Goal: Transaction & Acquisition: Book appointment/travel/reservation

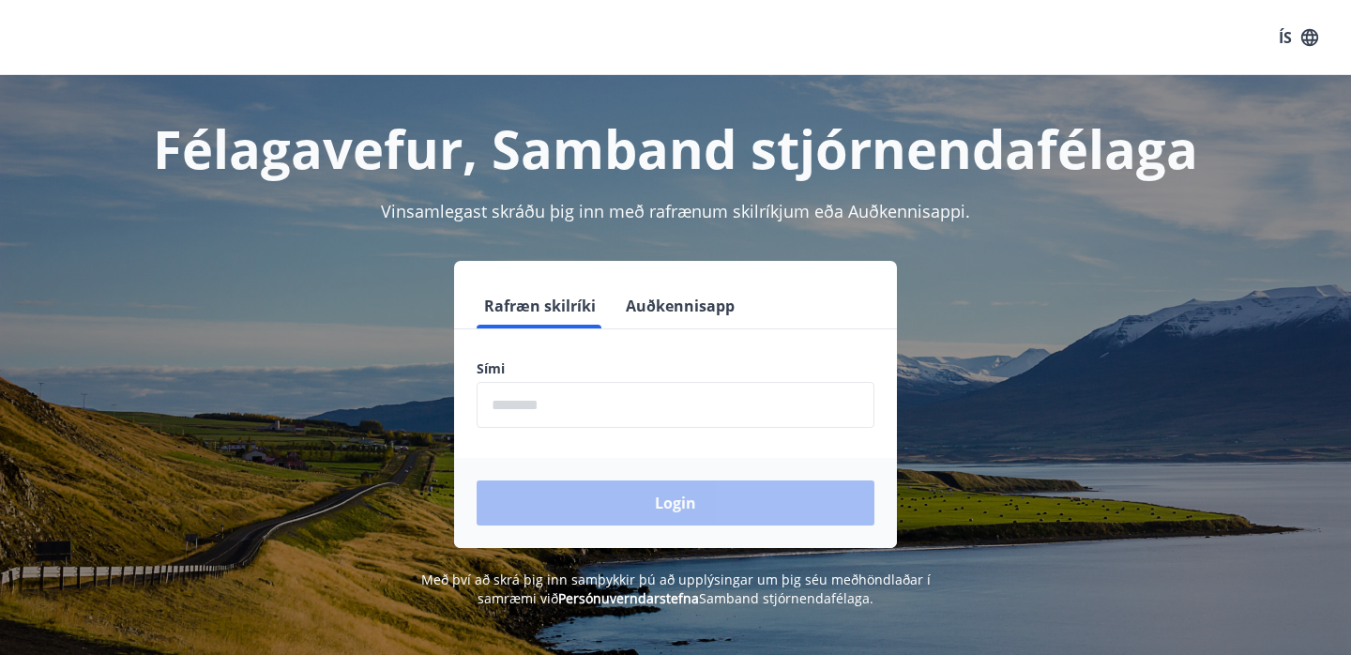
click at [521, 389] on input "phone" at bounding box center [675, 405] width 398 height 46
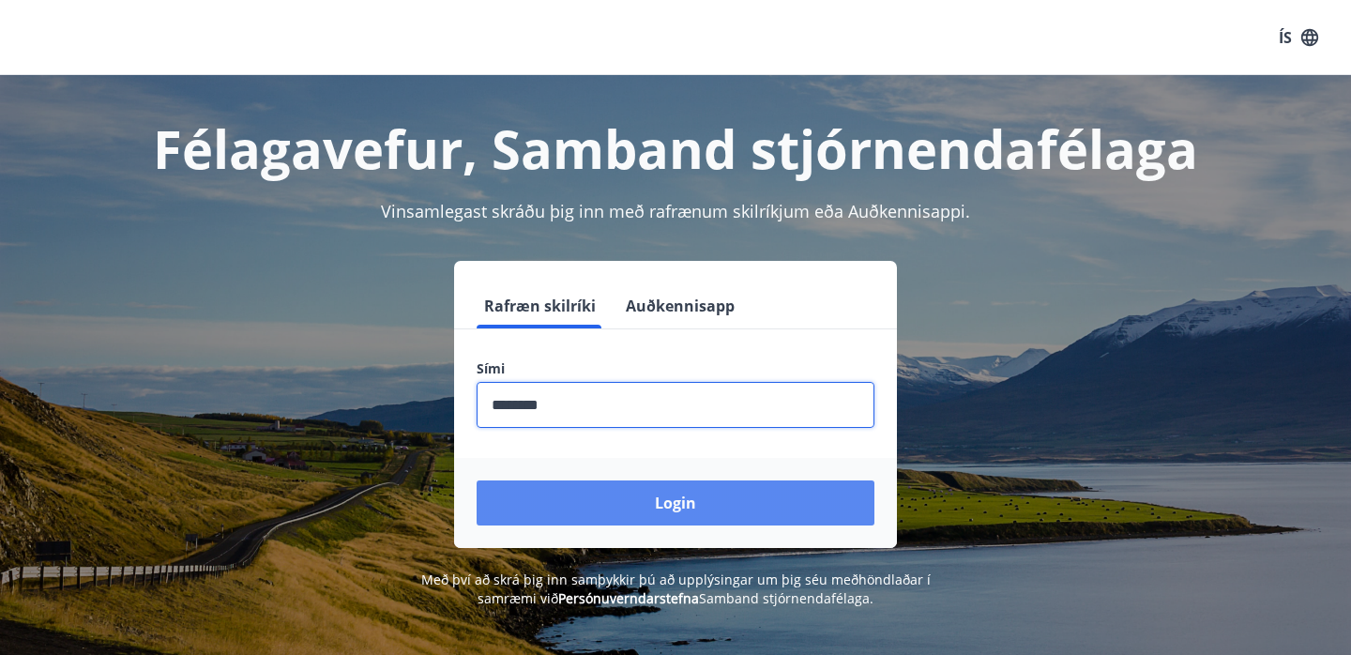
type input "********"
click at [717, 493] on button "Login" at bounding box center [675, 502] width 398 height 45
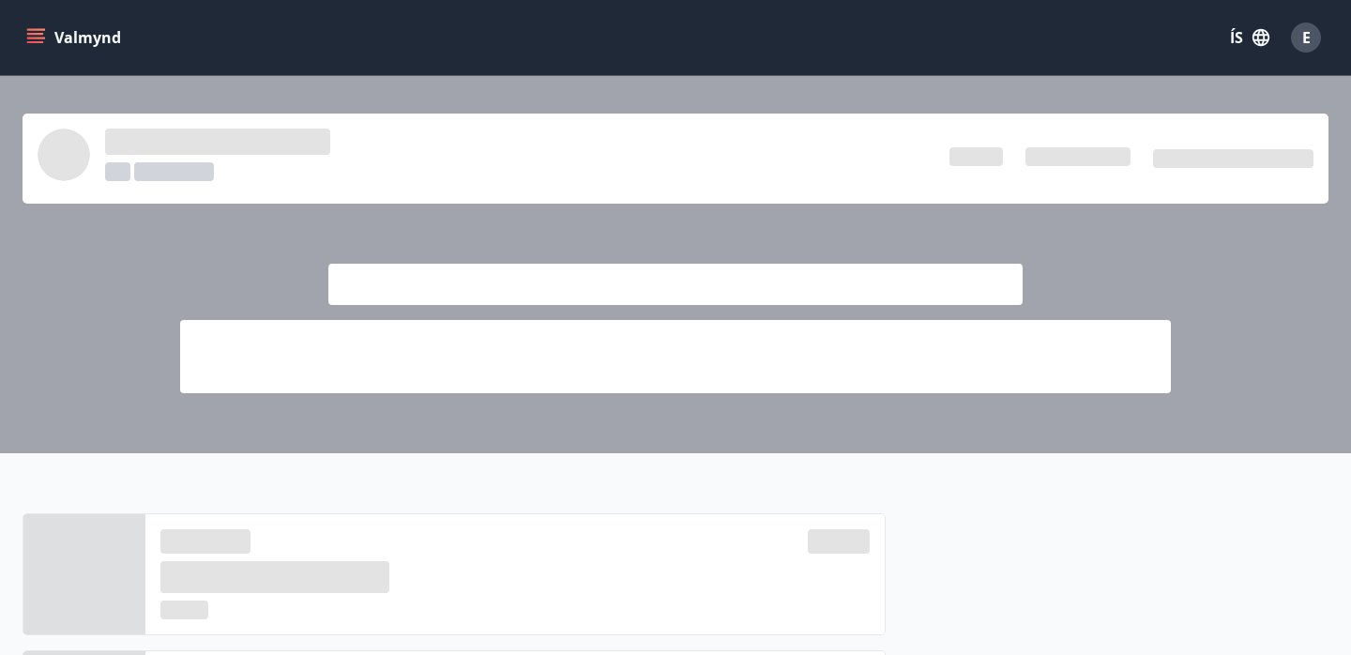
click at [36, 36] on icon "menu" at bounding box center [35, 37] width 19 height 19
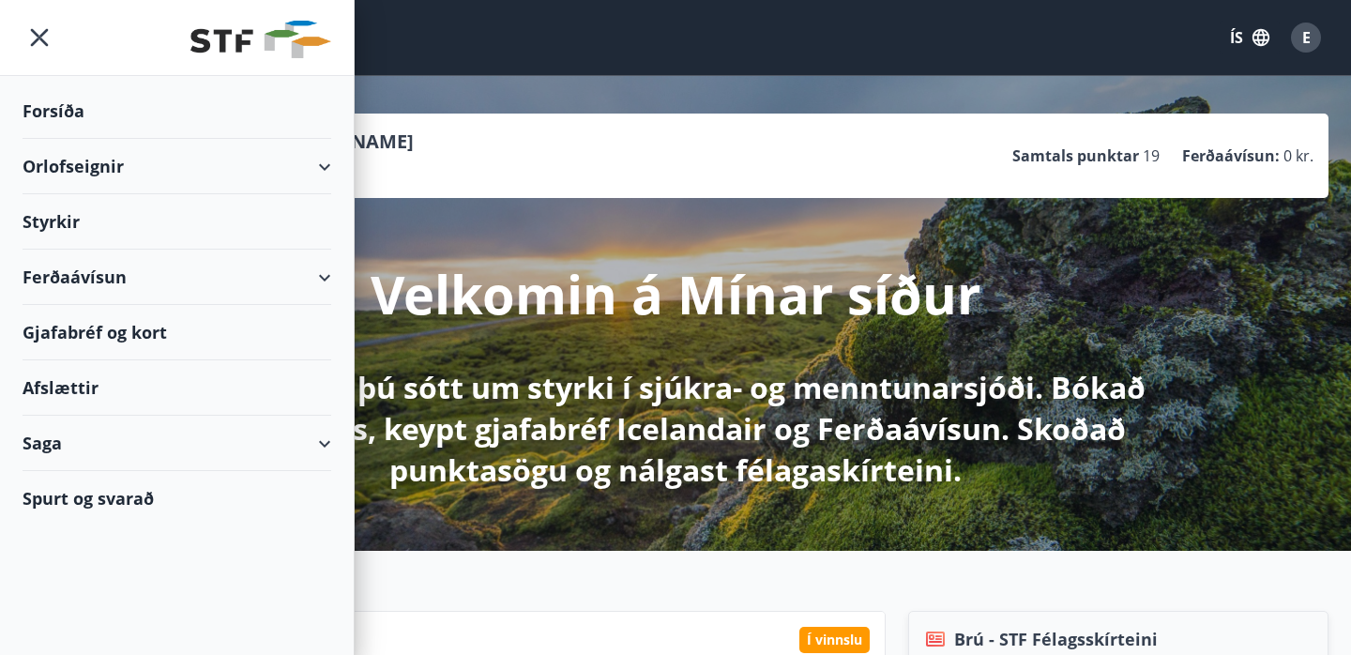
click at [322, 165] on div "Orlofseignir" at bounding box center [177, 166] width 309 height 55
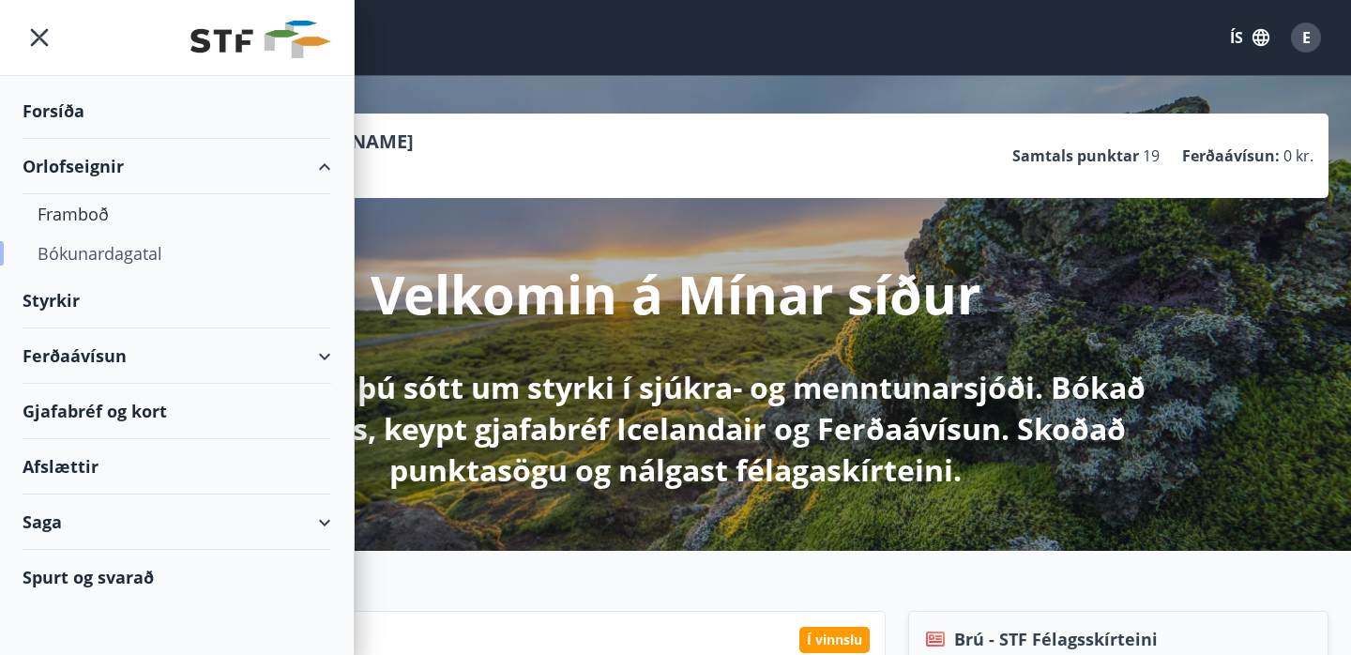
click at [124, 249] on div "Bókunardagatal" at bounding box center [177, 253] width 279 height 39
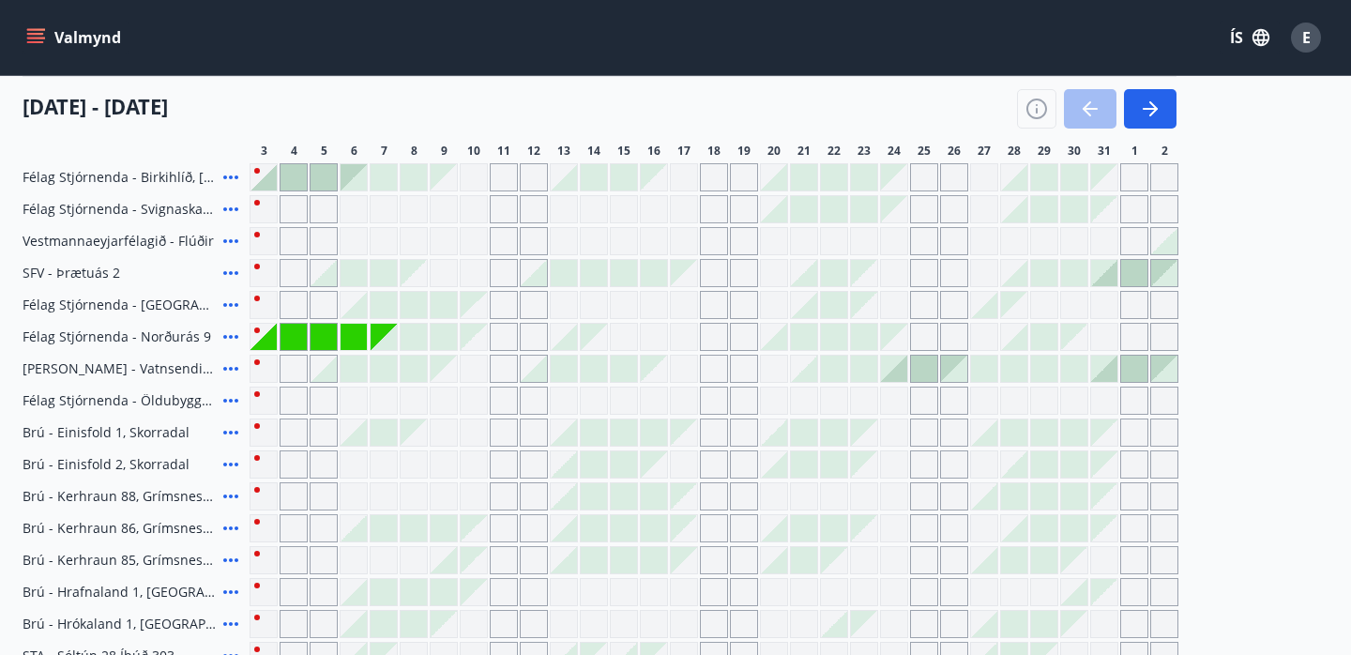
scroll to position [204, 0]
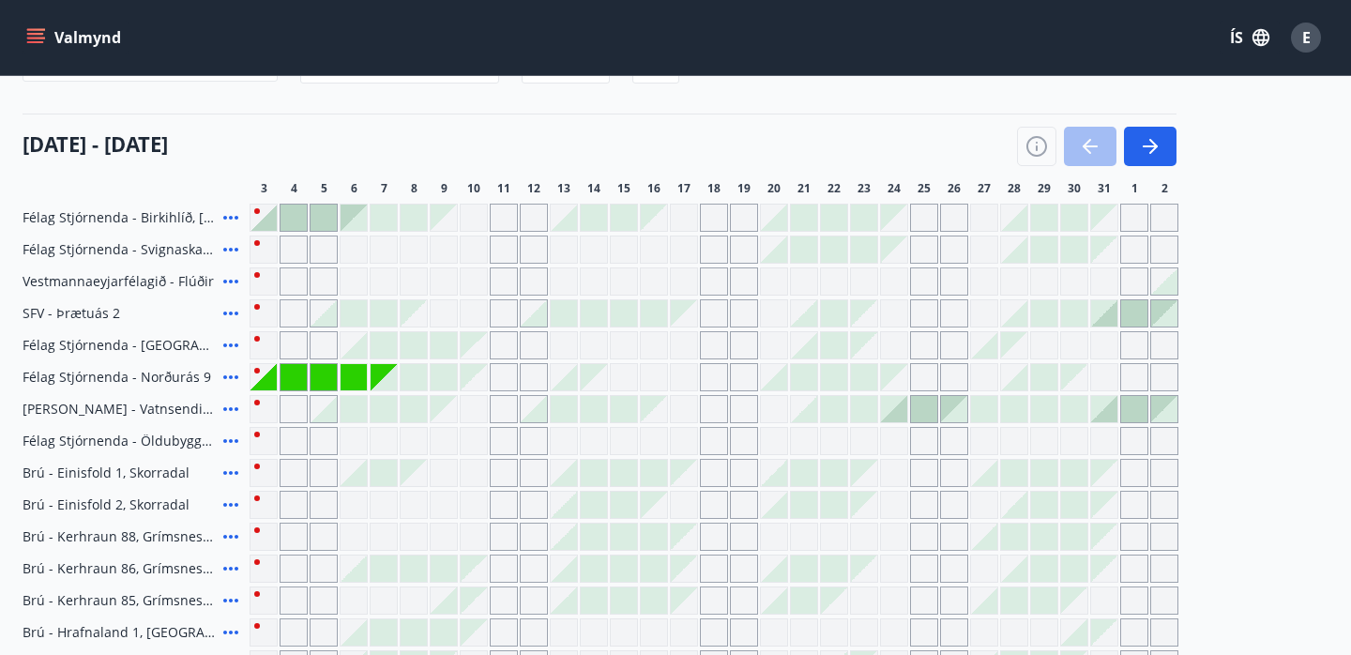
click at [271, 219] on div at bounding box center [263, 217] width 26 height 26
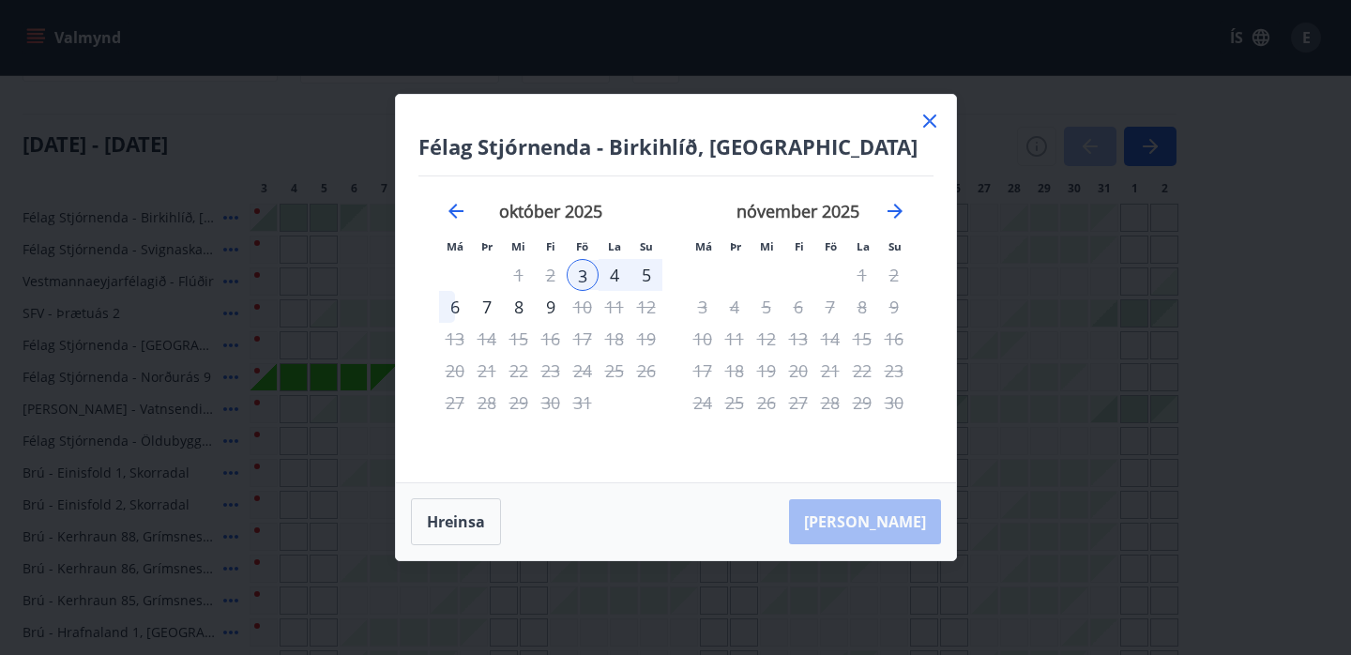
click at [487, 304] on div "7" at bounding box center [487, 307] width 32 height 32
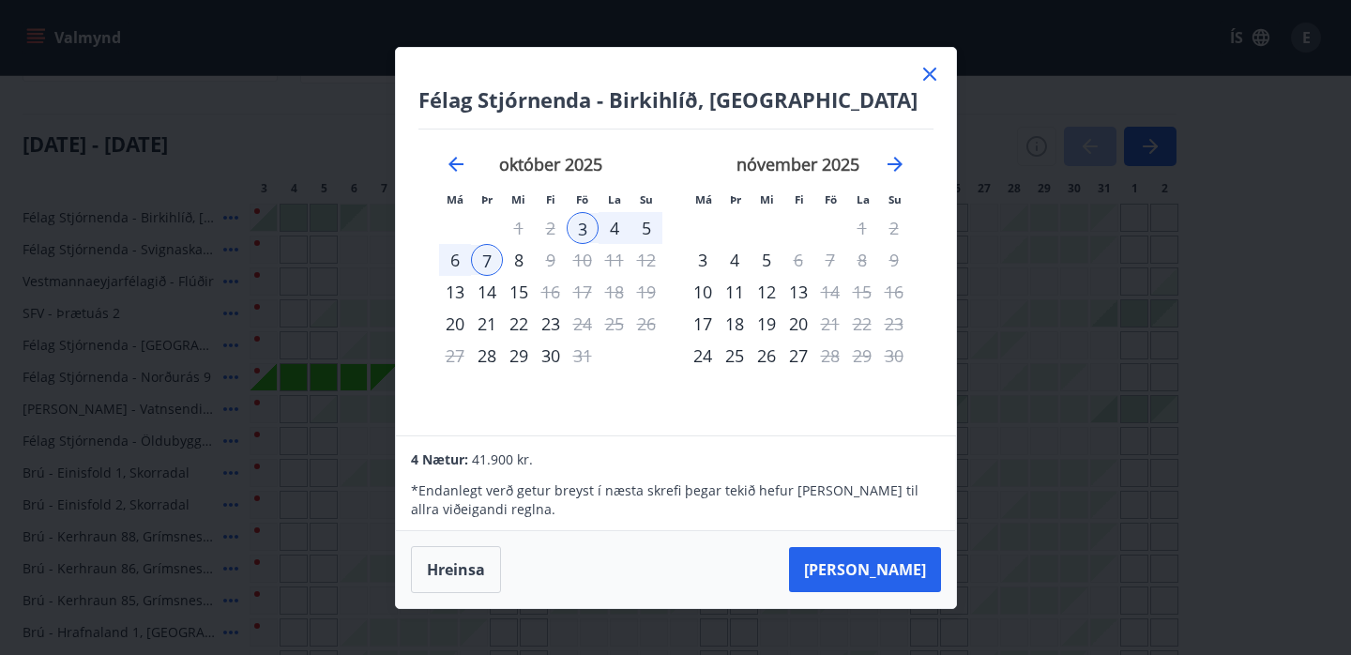
click at [930, 68] on icon at bounding box center [929, 74] width 23 height 23
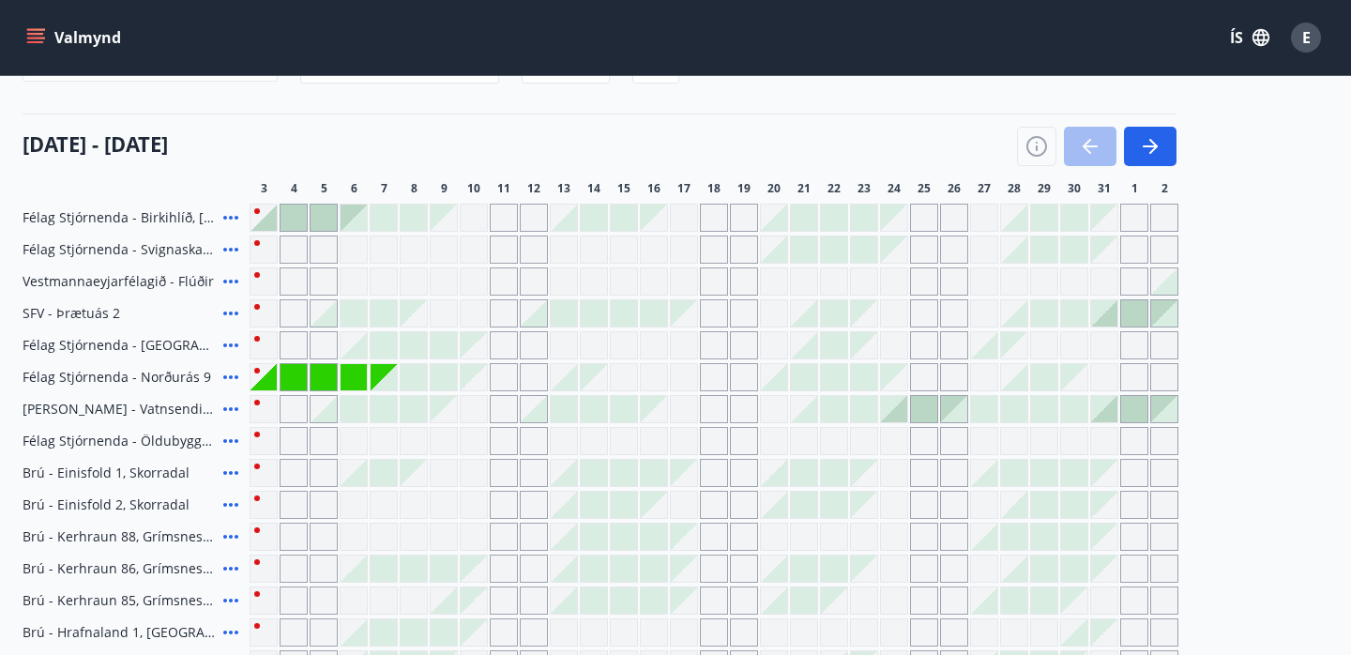
click at [224, 381] on icon at bounding box center [230, 377] width 23 height 23
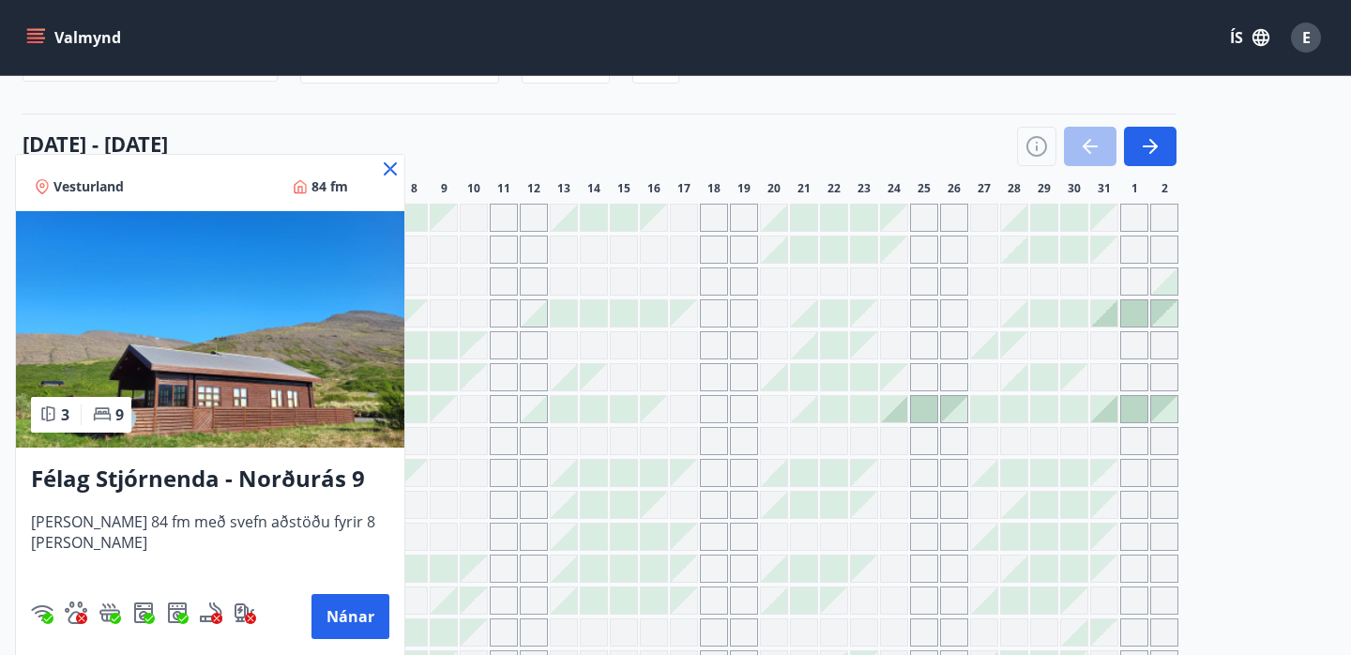
click at [379, 163] on icon at bounding box center [390, 169] width 23 height 23
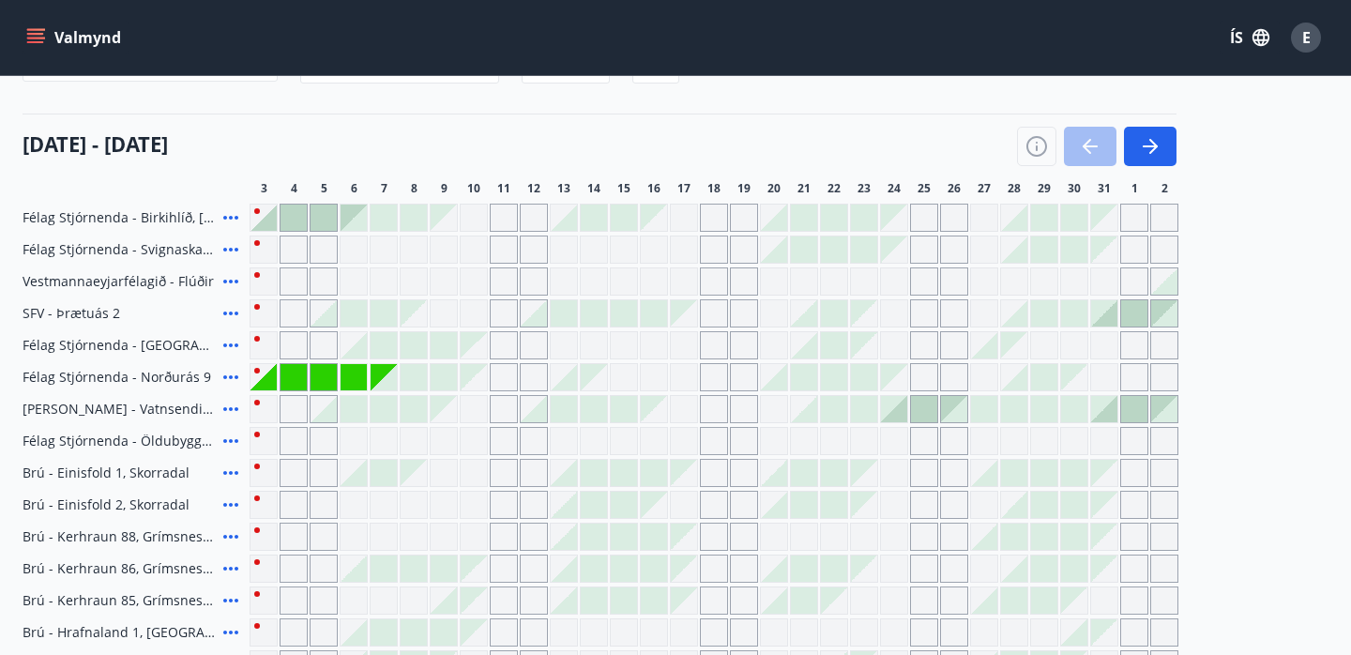
click at [234, 218] on icon at bounding box center [230, 217] width 23 height 23
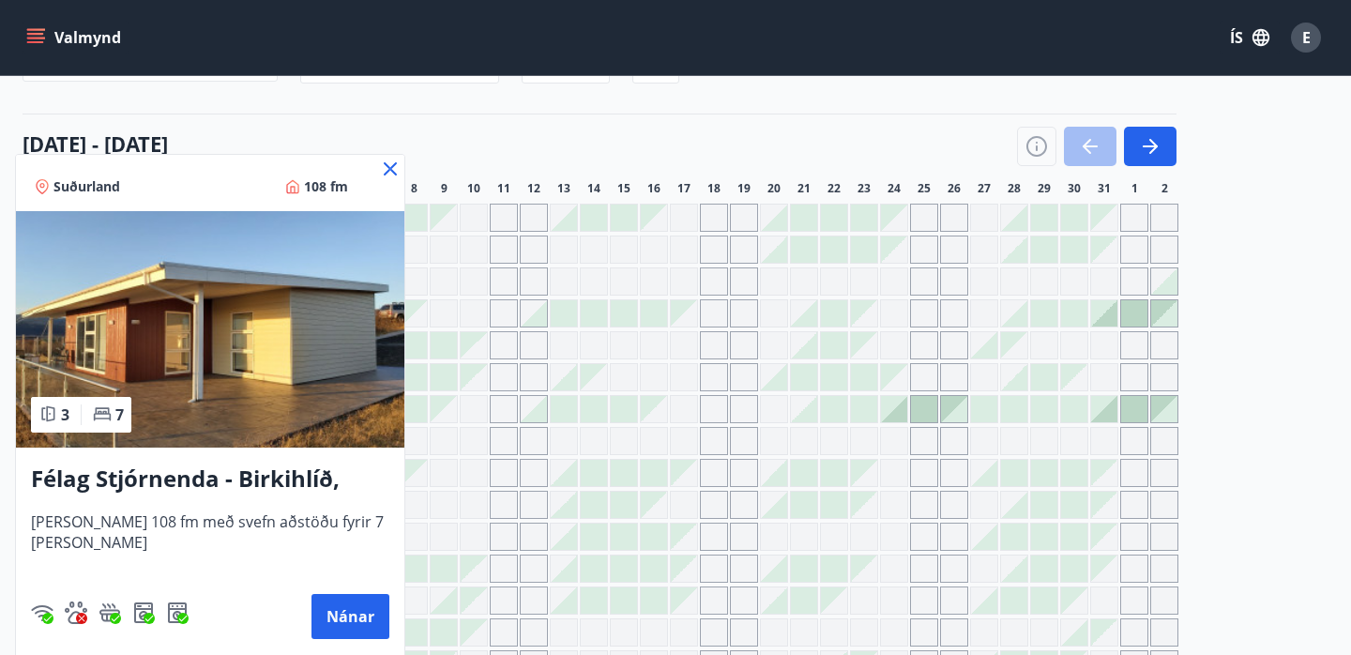
click at [386, 167] on icon at bounding box center [390, 169] width 23 height 23
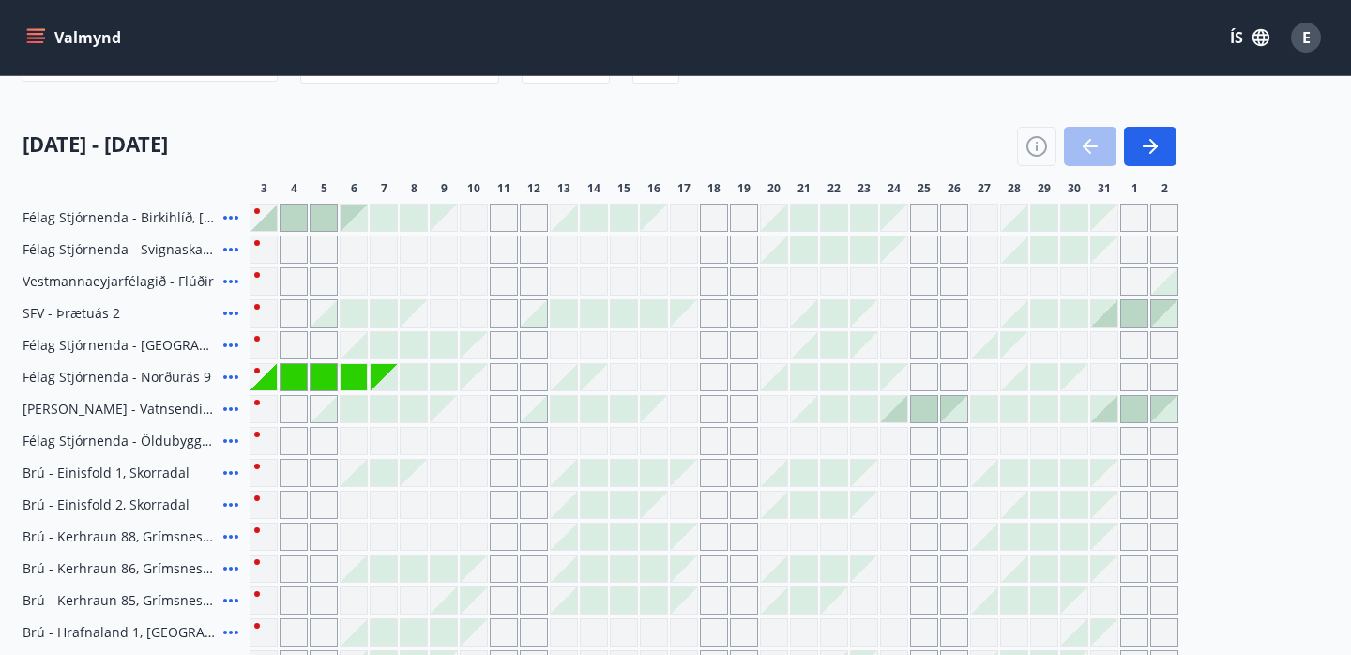
click at [234, 373] on icon at bounding box center [230, 377] width 23 height 23
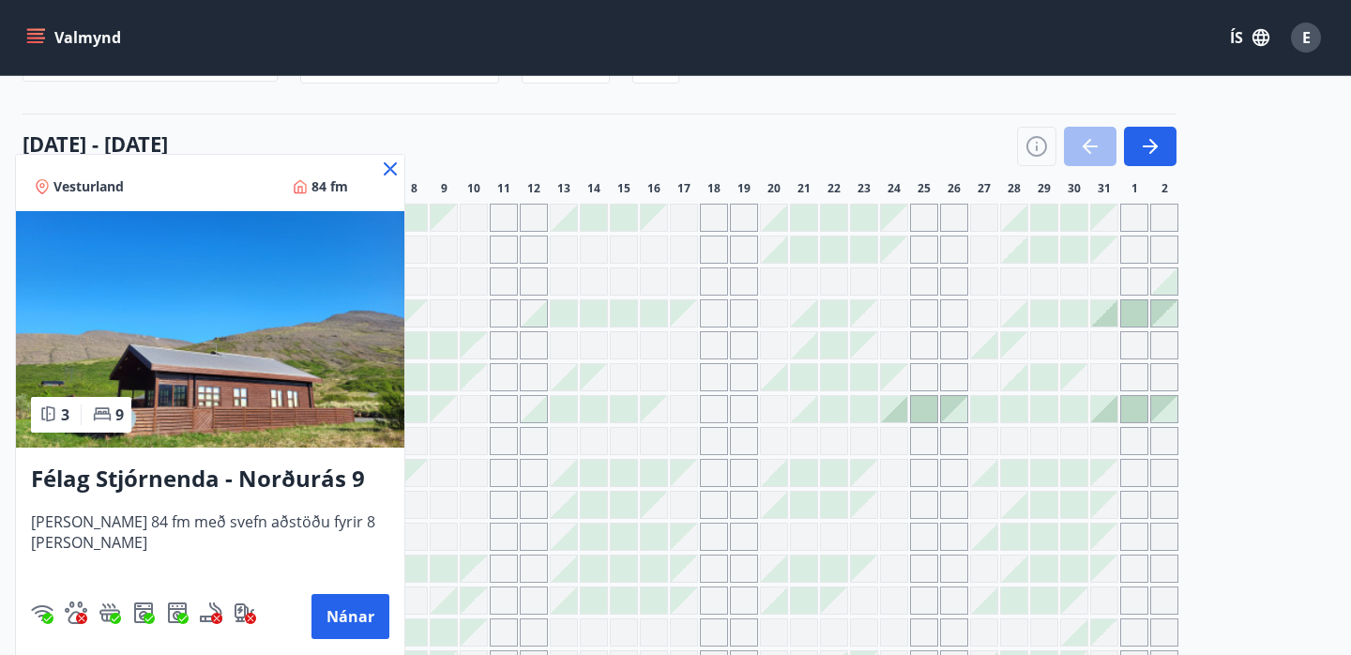
click at [379, 161] on icon at bounding box center [390, 169] width 23 height 23
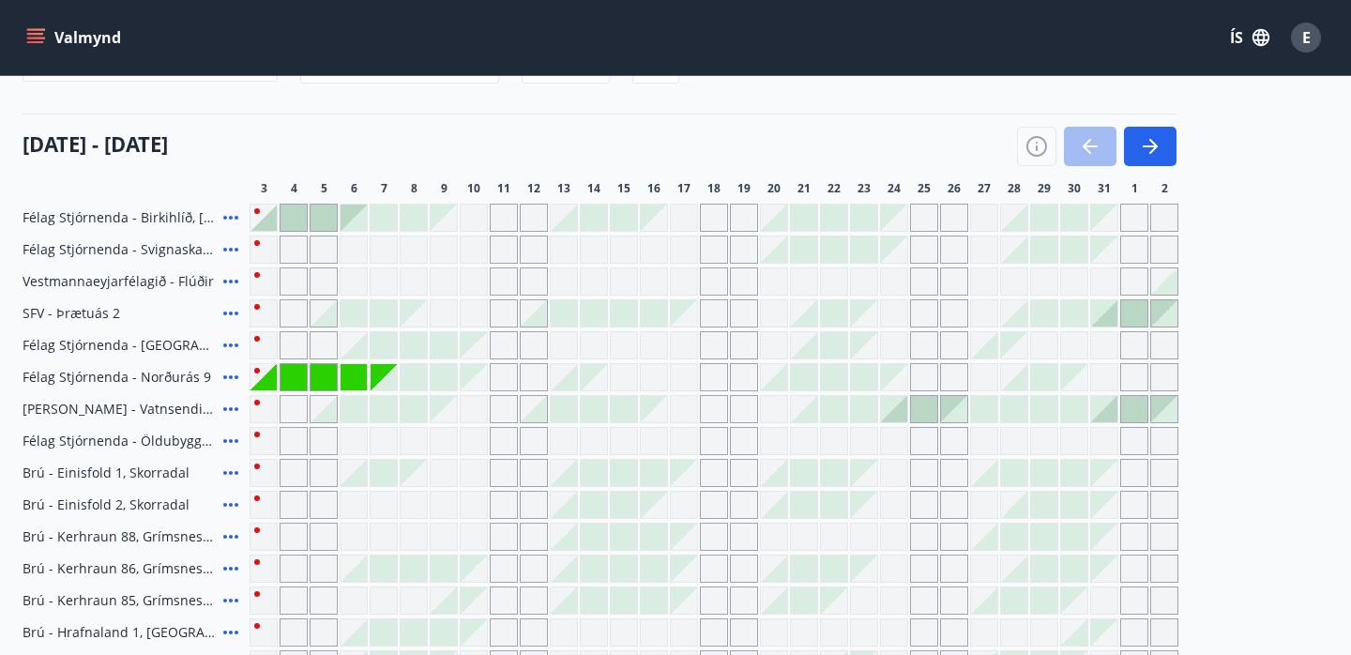
click at [227, 217] on icon at bounding box center [230, 217] width 23 height 23
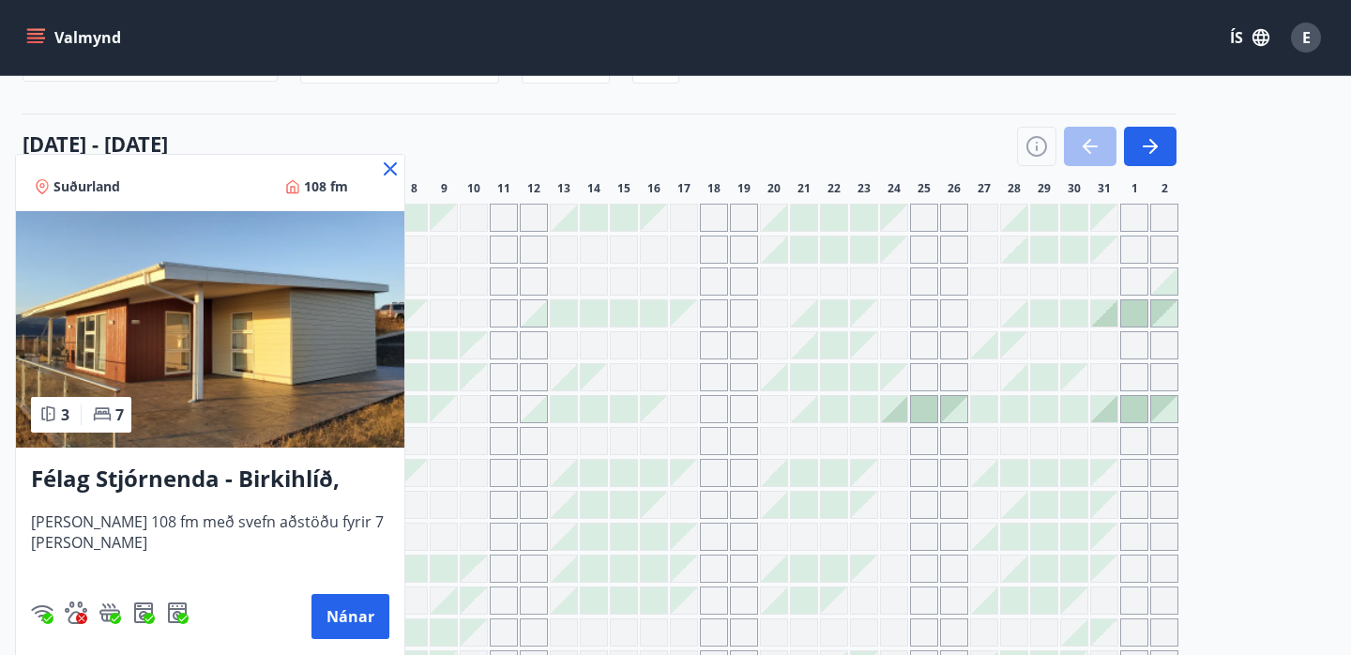
click at [389, 162] on icon at bounding box center [390, 169] width 23 height 23
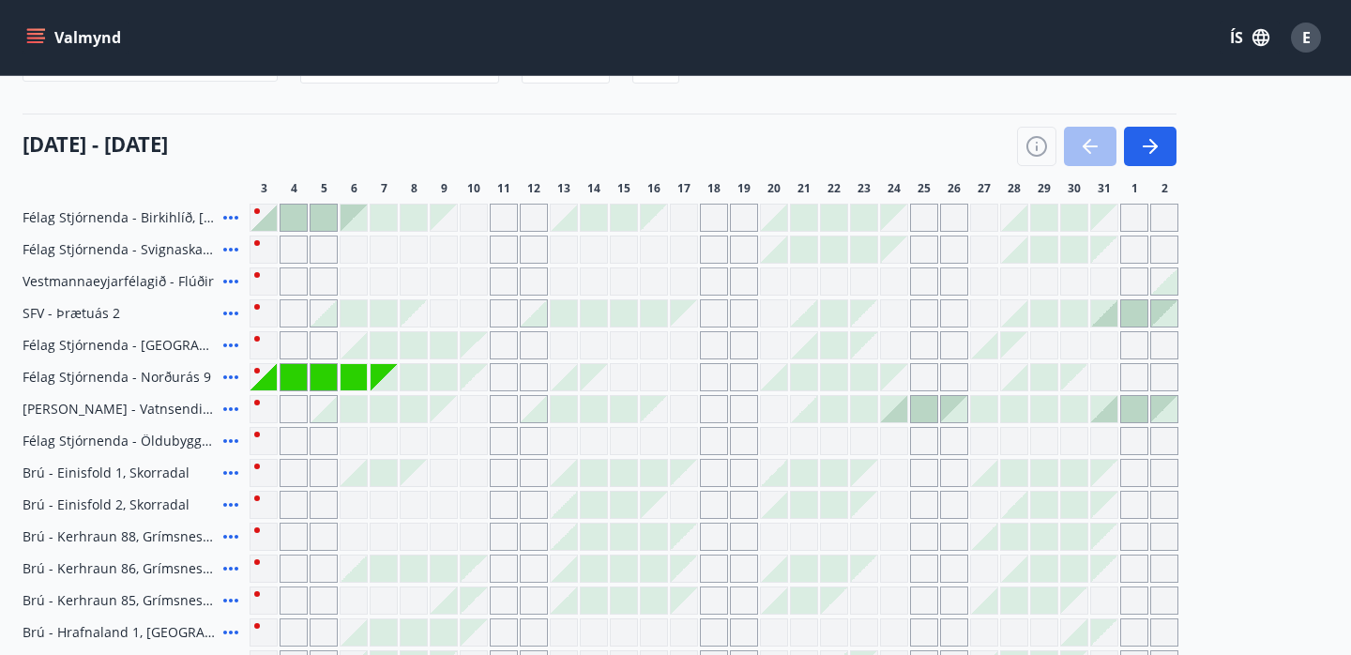
click at [225, 212] on icon at bounding box center [230, 217] width 23 height 23
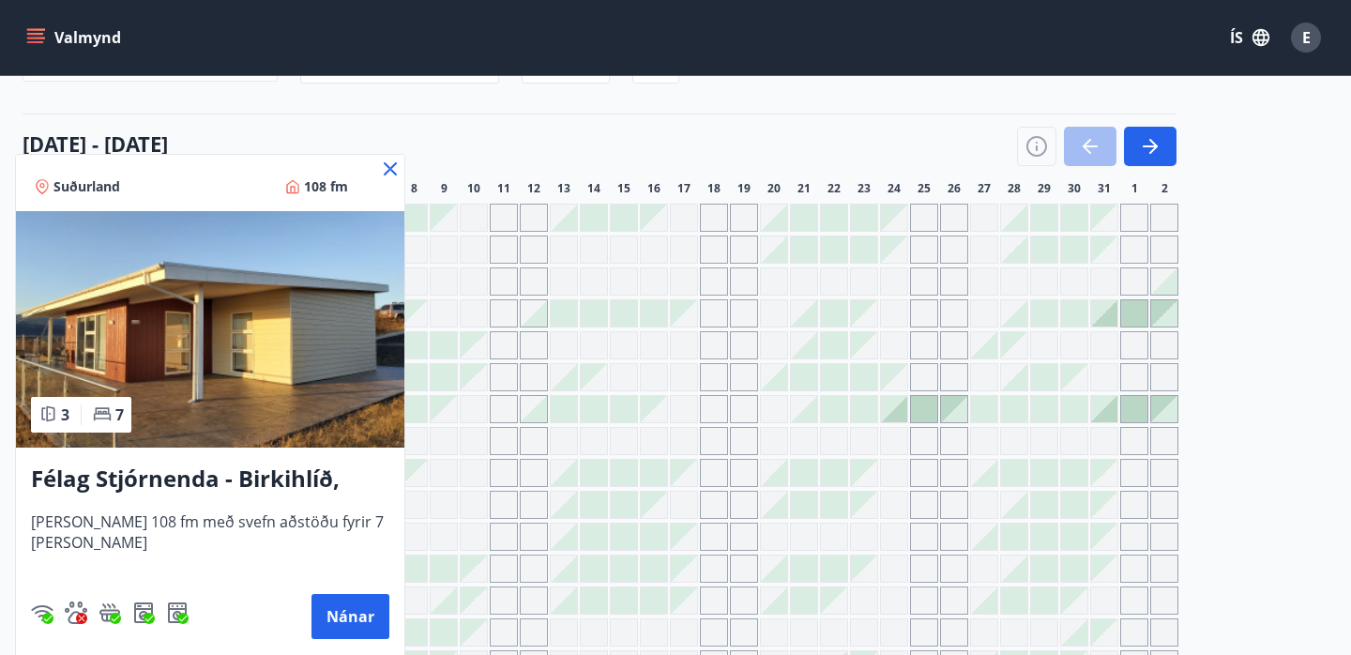
click at [1294, 241] on div at bounding box center [675, 327] width 1351 height 655
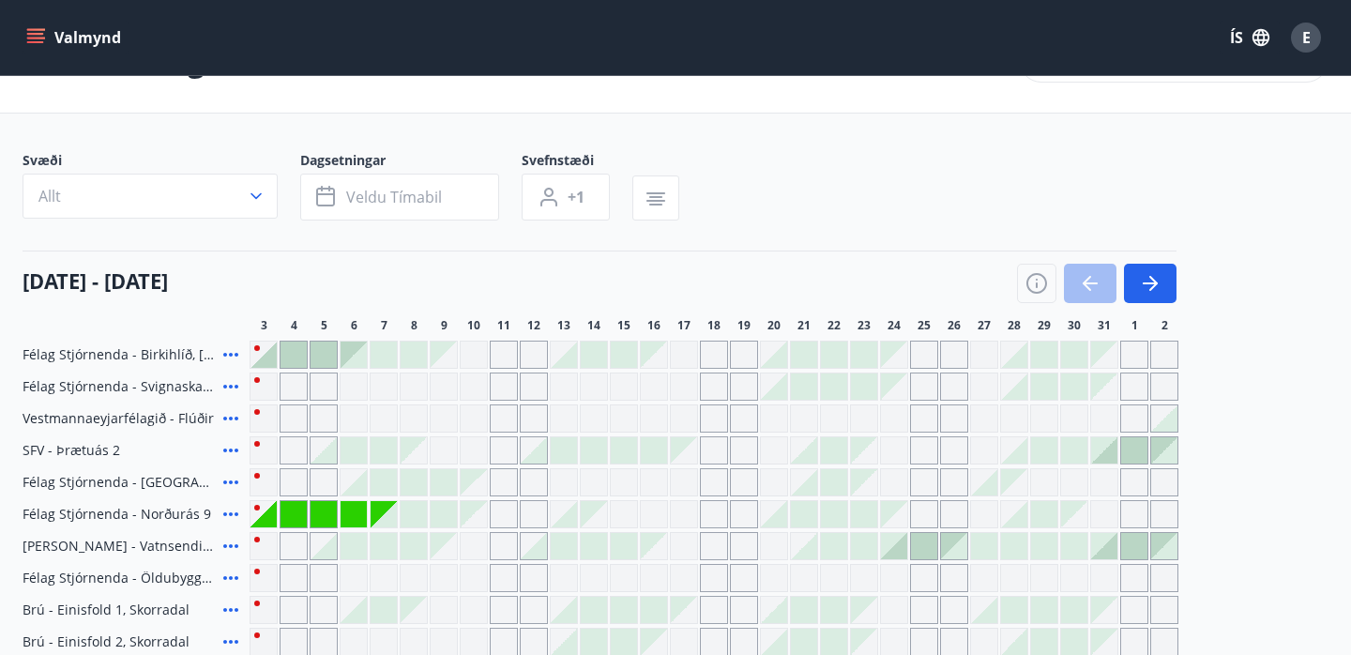
scroll to position [67, 0]
click at [232, 350] on icon at bounding box center [230, 355] width 23 height 23
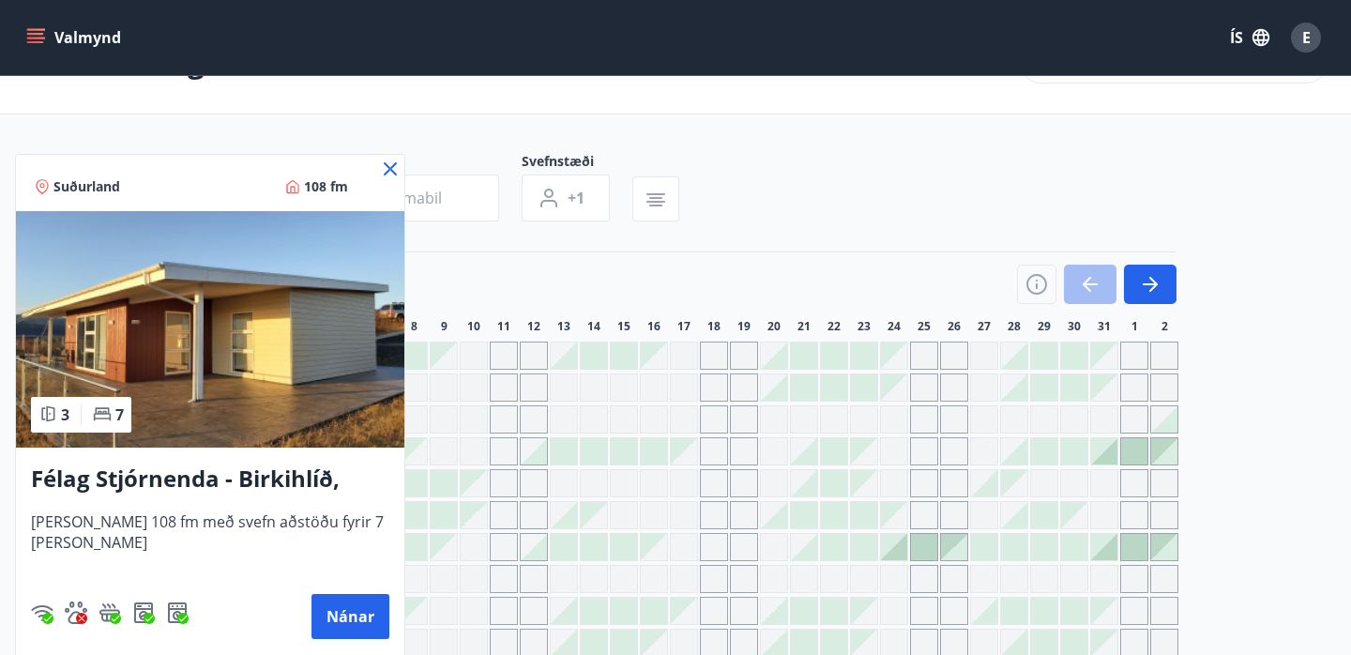
click at [385, 163] on icon at bounding box center [390, 168] width 13 height 13
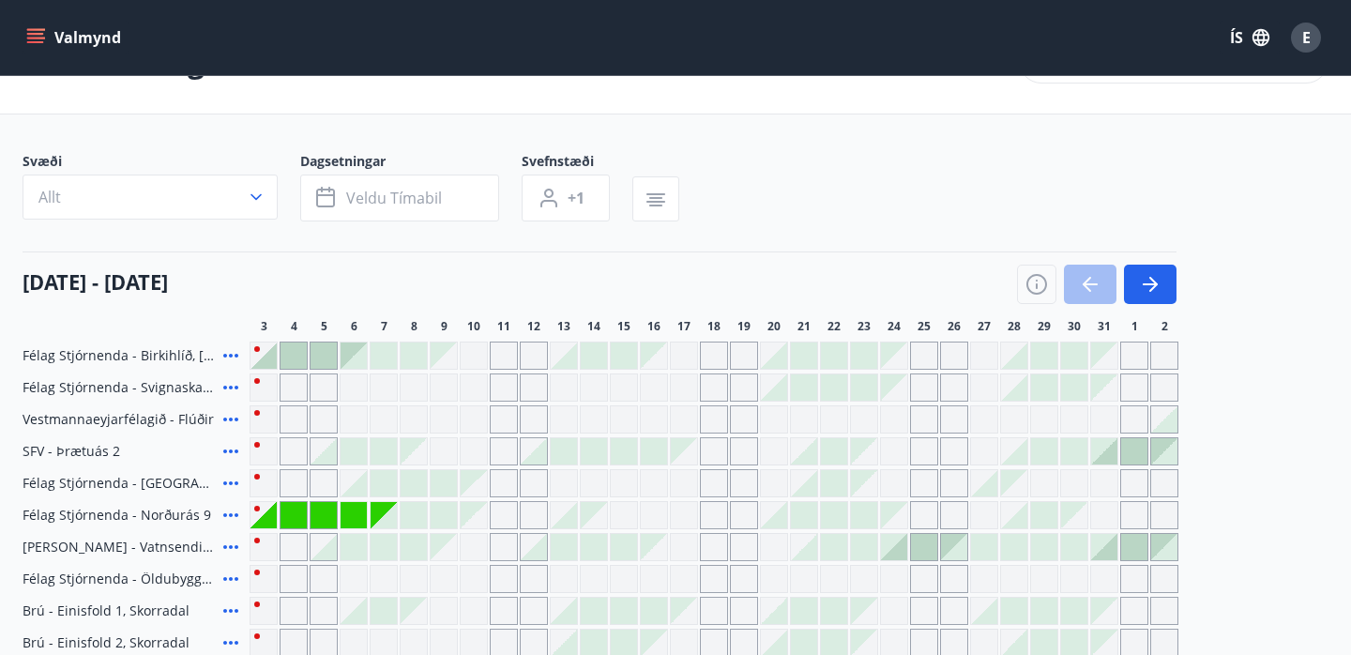
click at [231, 512] on icon at bounding box center [230, 515] width 23 height 23
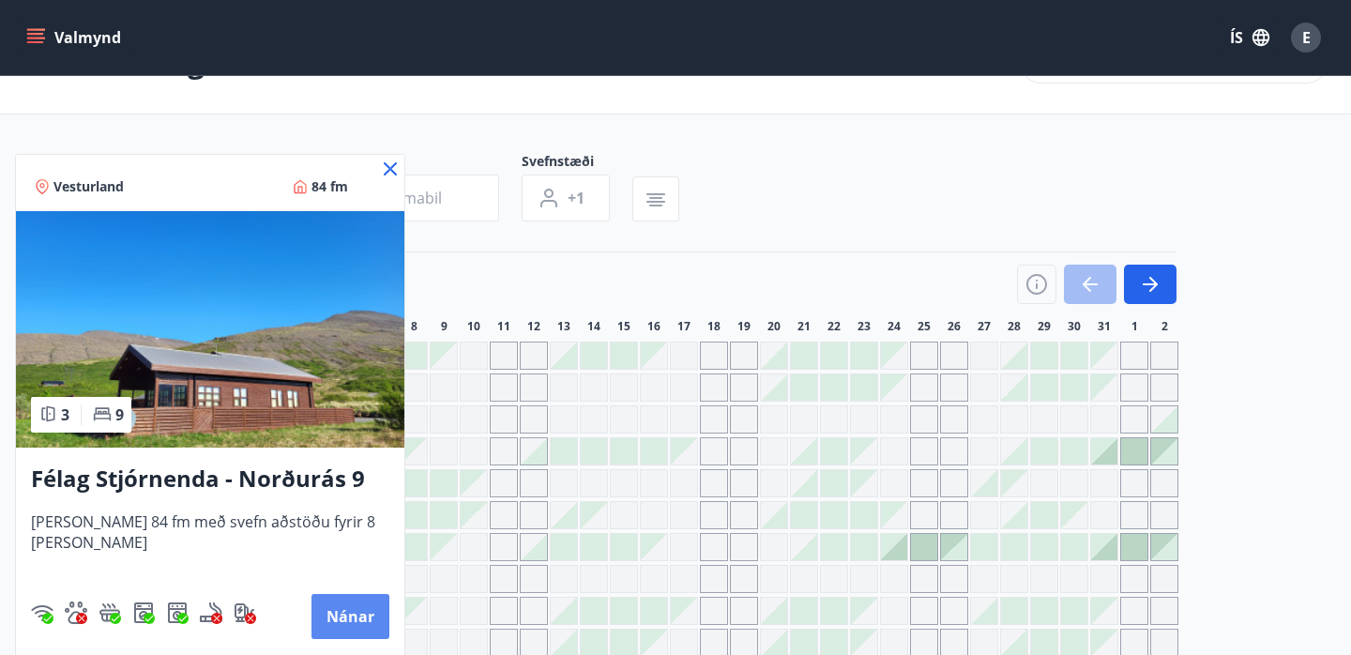
click at [318, 614] on button "Nánar" at bounding box center [350, 616] width 78 height 45
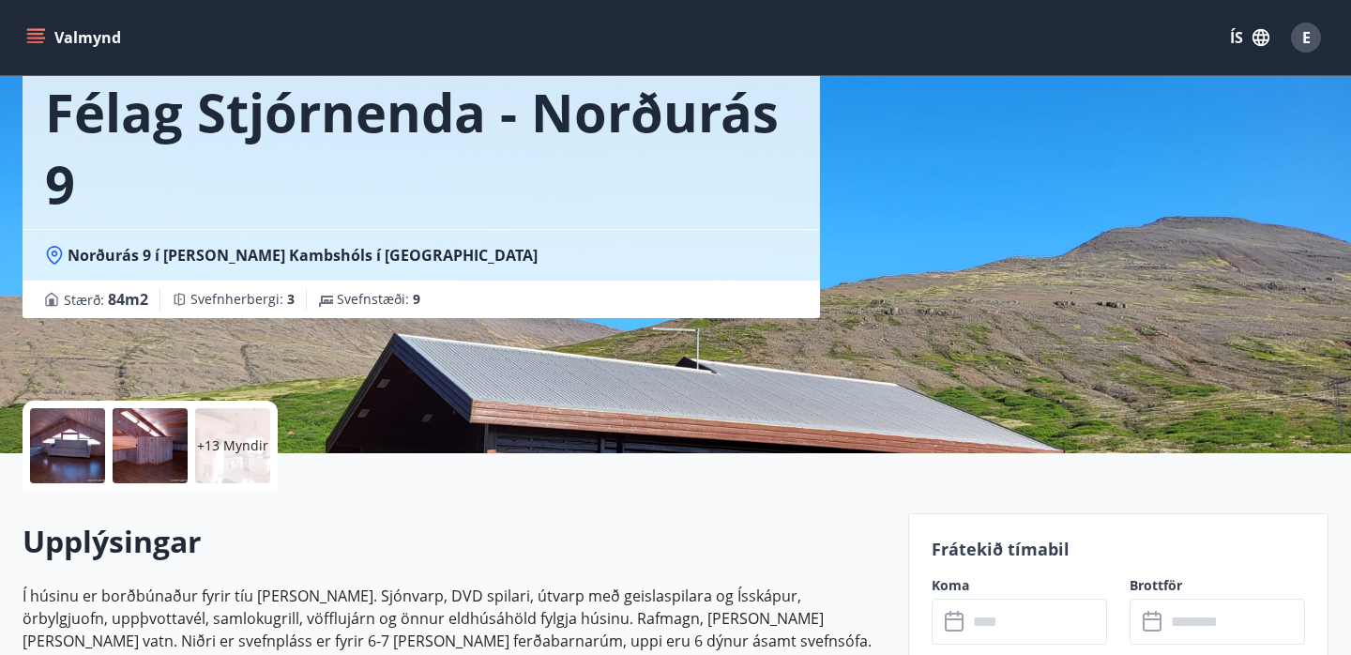
scroll to position [67, 0]
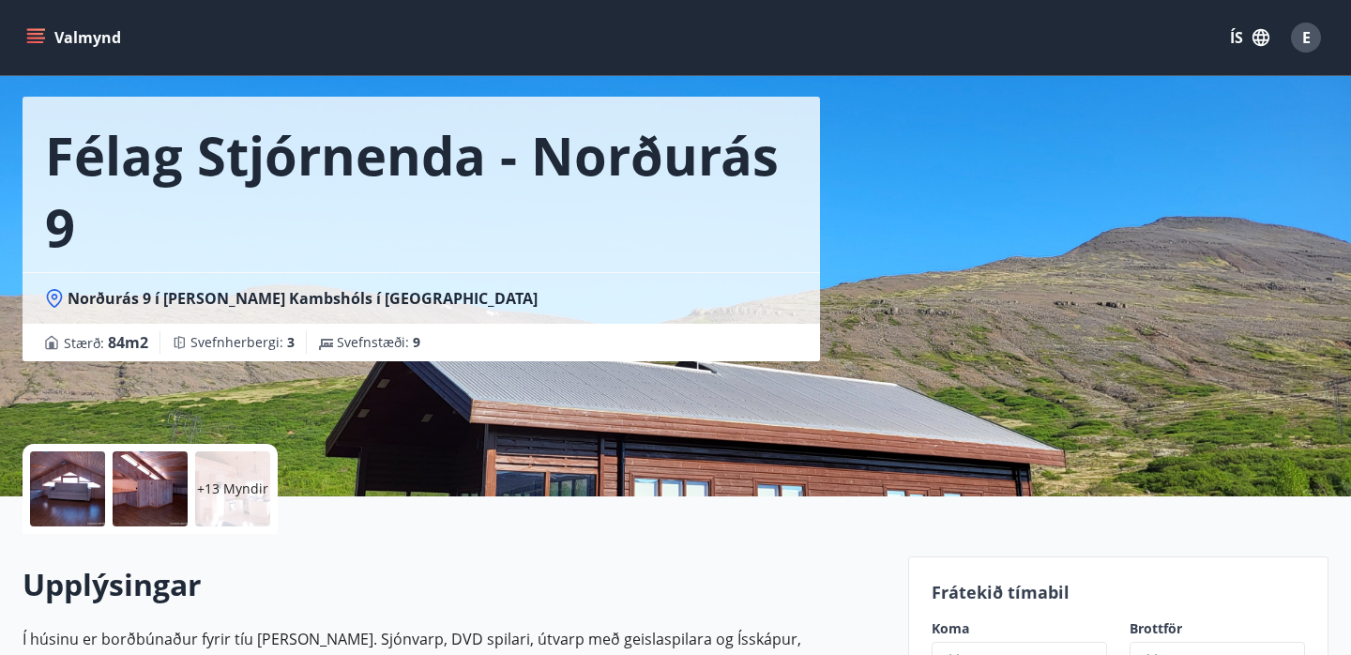
click at [66, 489] on div at bounding box center [67, 488] width 75 height 75
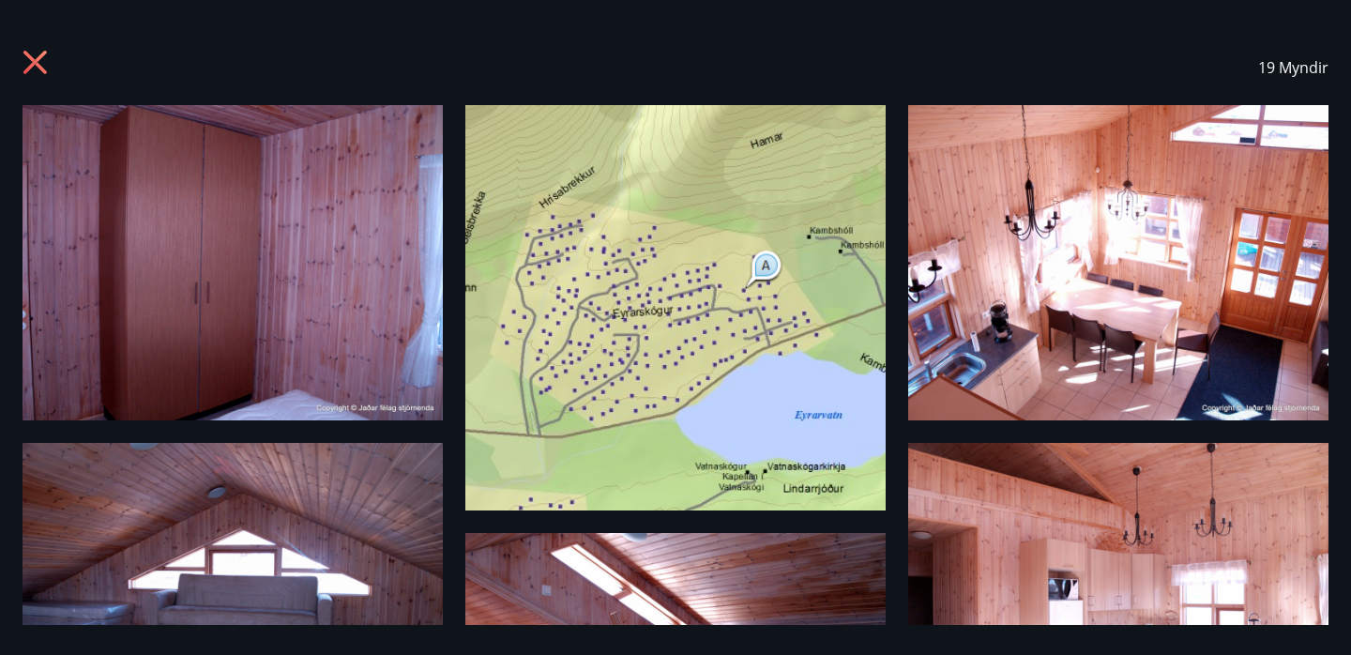
scroll to position [0, 0]
click at [26, 58] on icon at bounding box center [38, 65] width 30 height 30
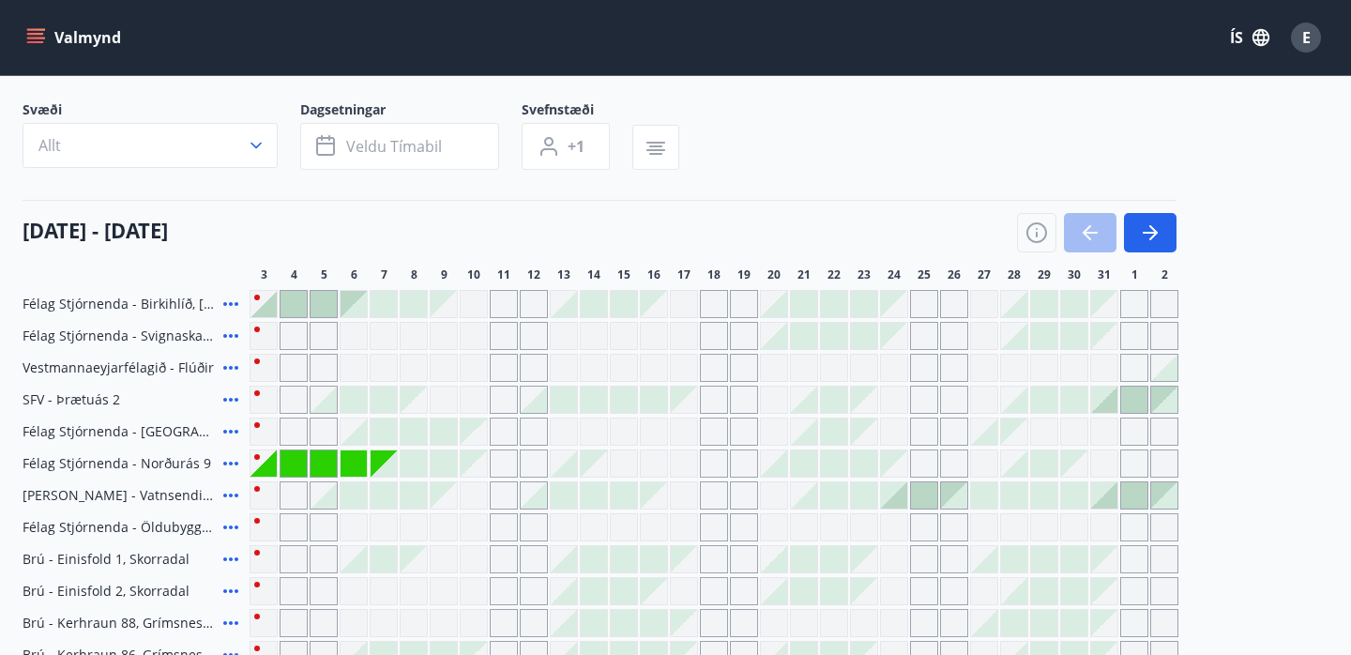
scroll to position [122, 0]
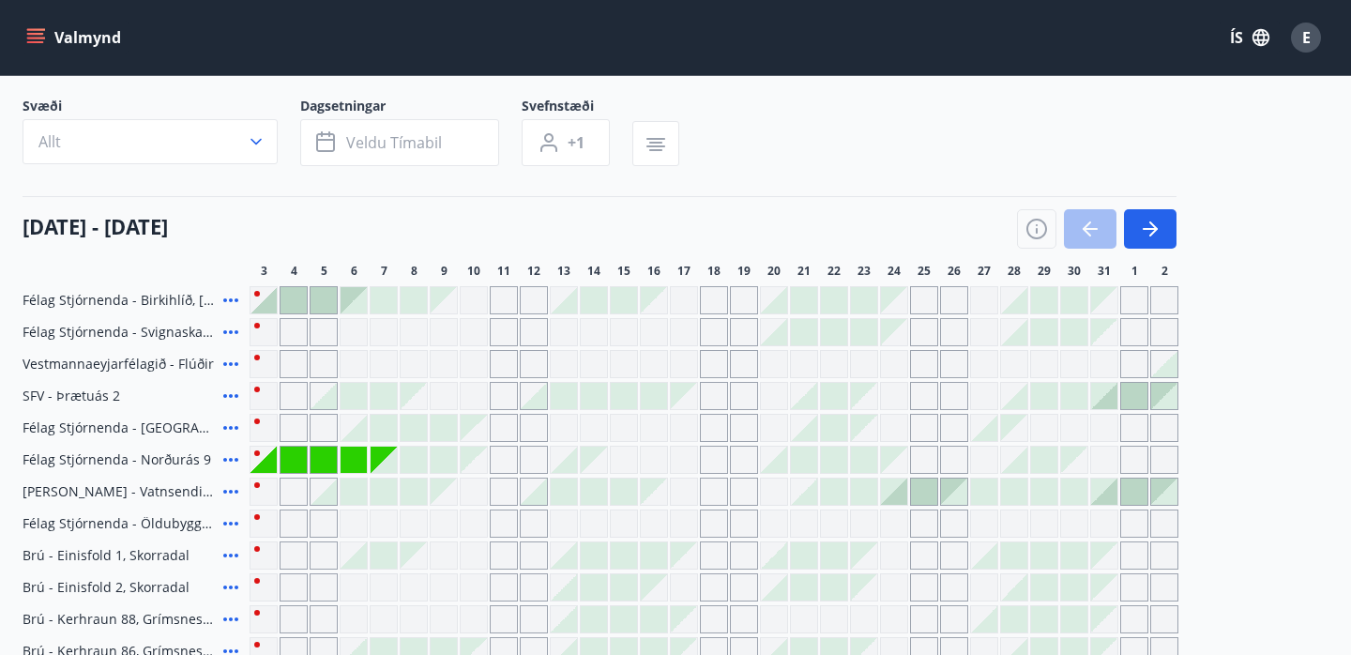
click at [223, 300] on icon at bounding box center [230, 300] width 15 height 4
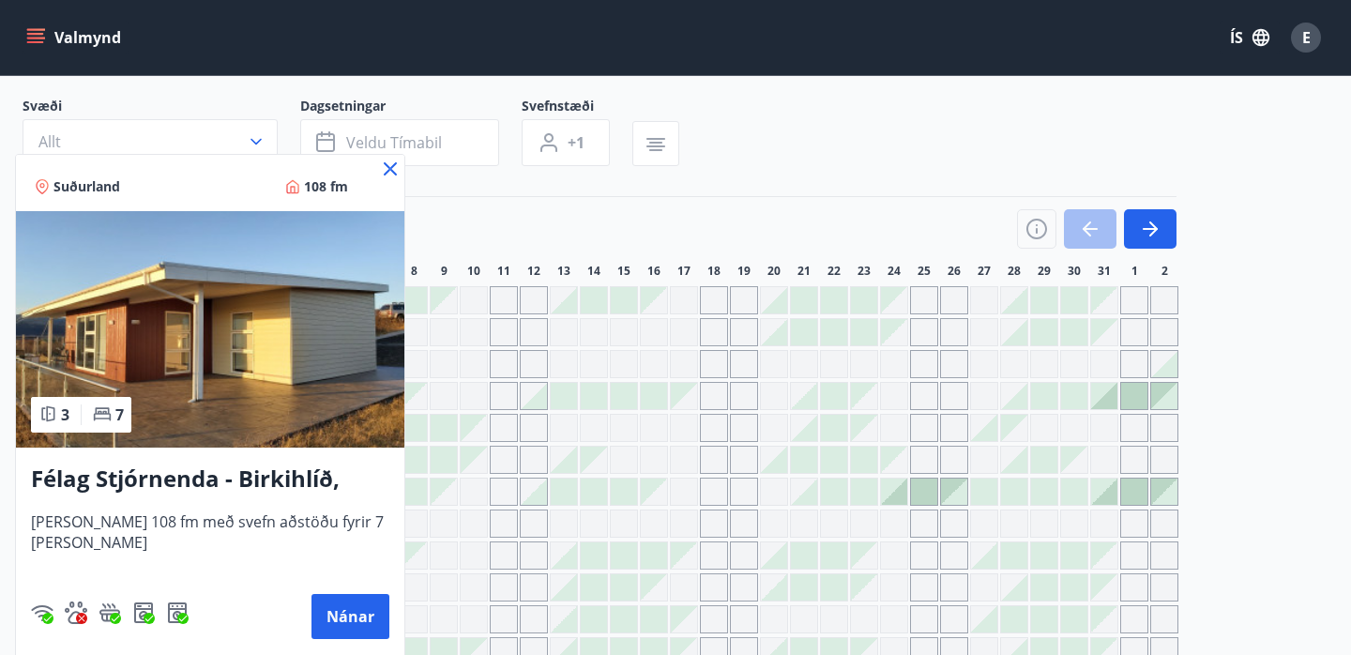
click at [383, 170] on icon at bounding box center [390, 169] width 23 height 23
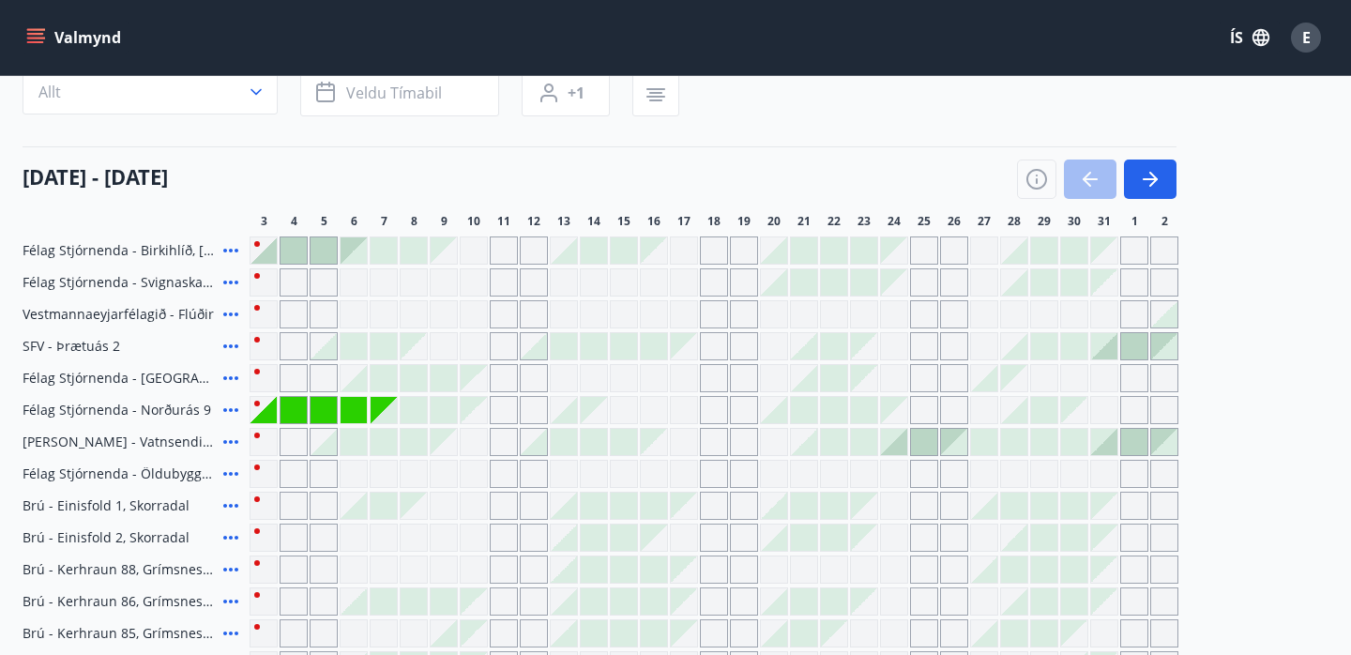
scroll to position [173, 0]
click at [222, 250] on icon at bounding box center [230, 249] width 23 height 23
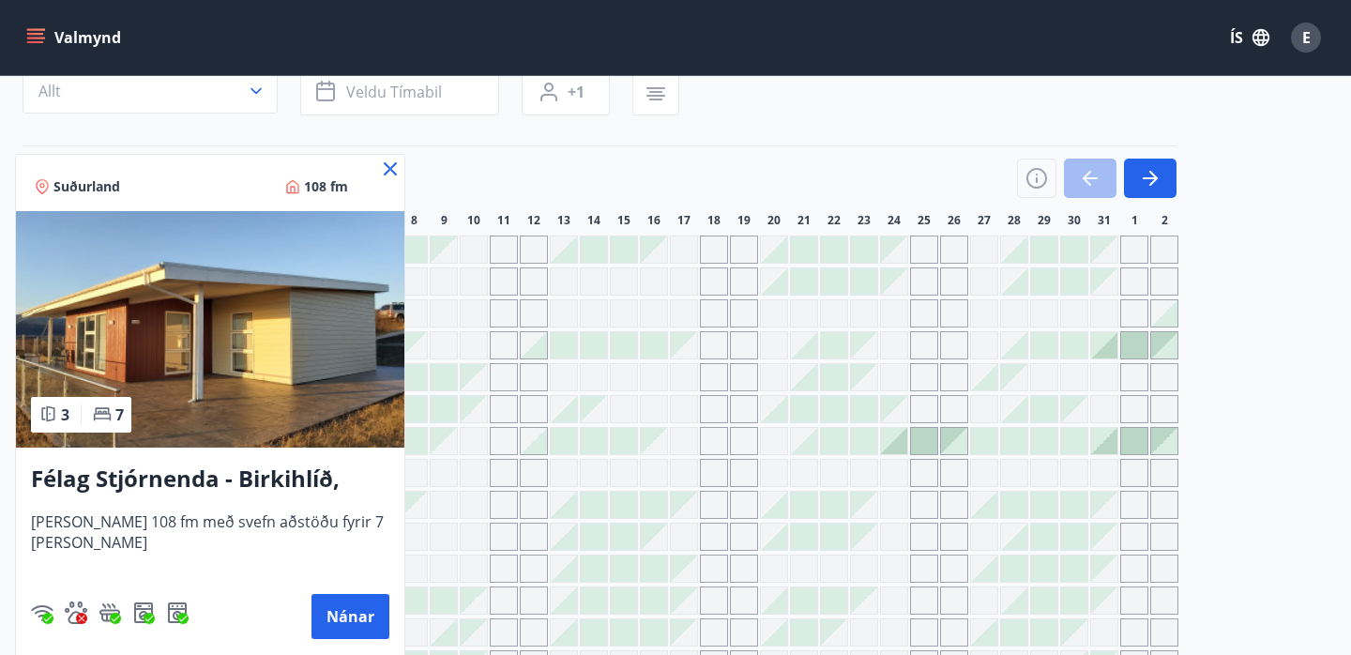
click at [514, 149] on div at bounding box center [675, 327] width 1351 height 655
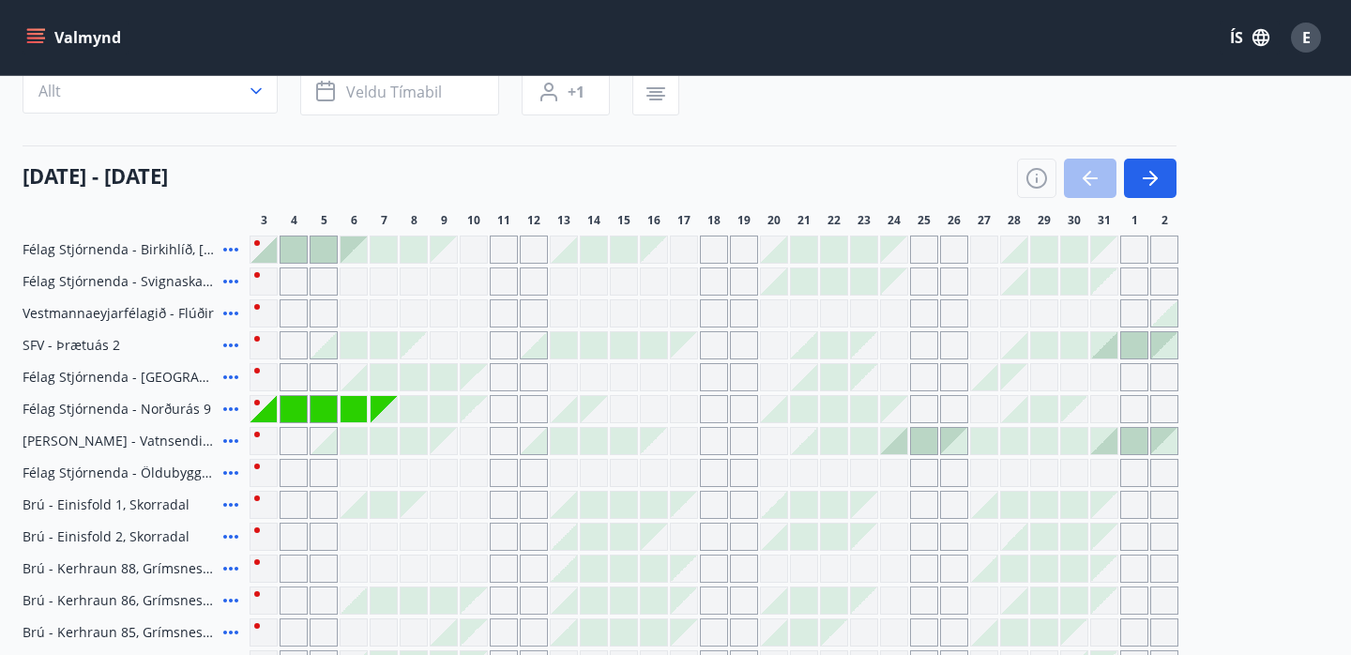
click at [271, 245] on div at bounding box center [263, 249] width 26 height 26
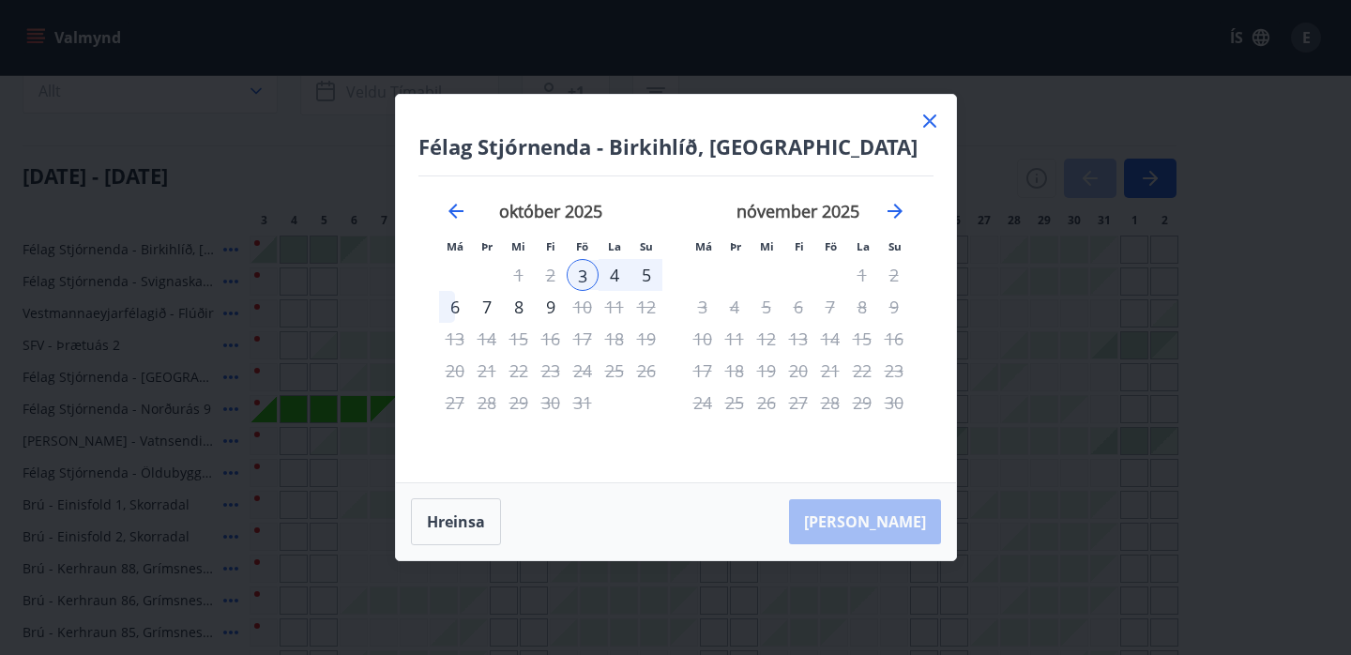
click at [643, 271] on div "5" at bounding box center [646, 275] width 32 height 32
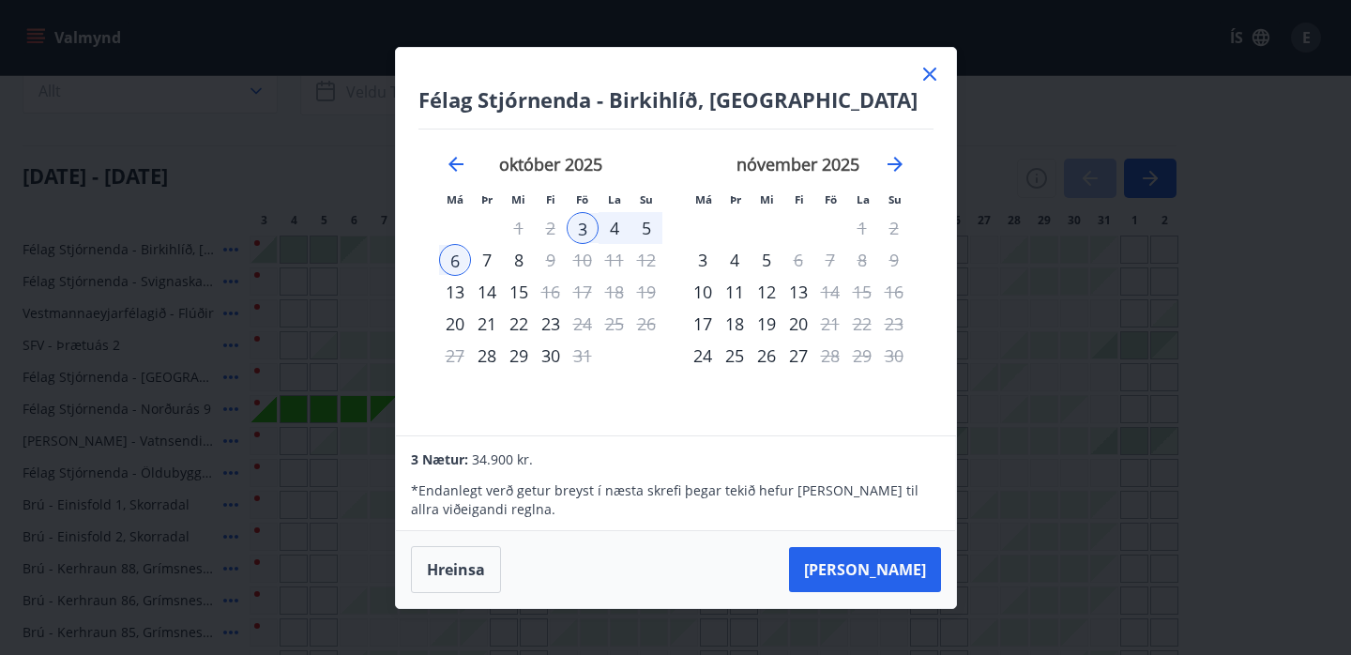
click at [924, 70] on icon at bounding box center [929, 74] width 23 height 23
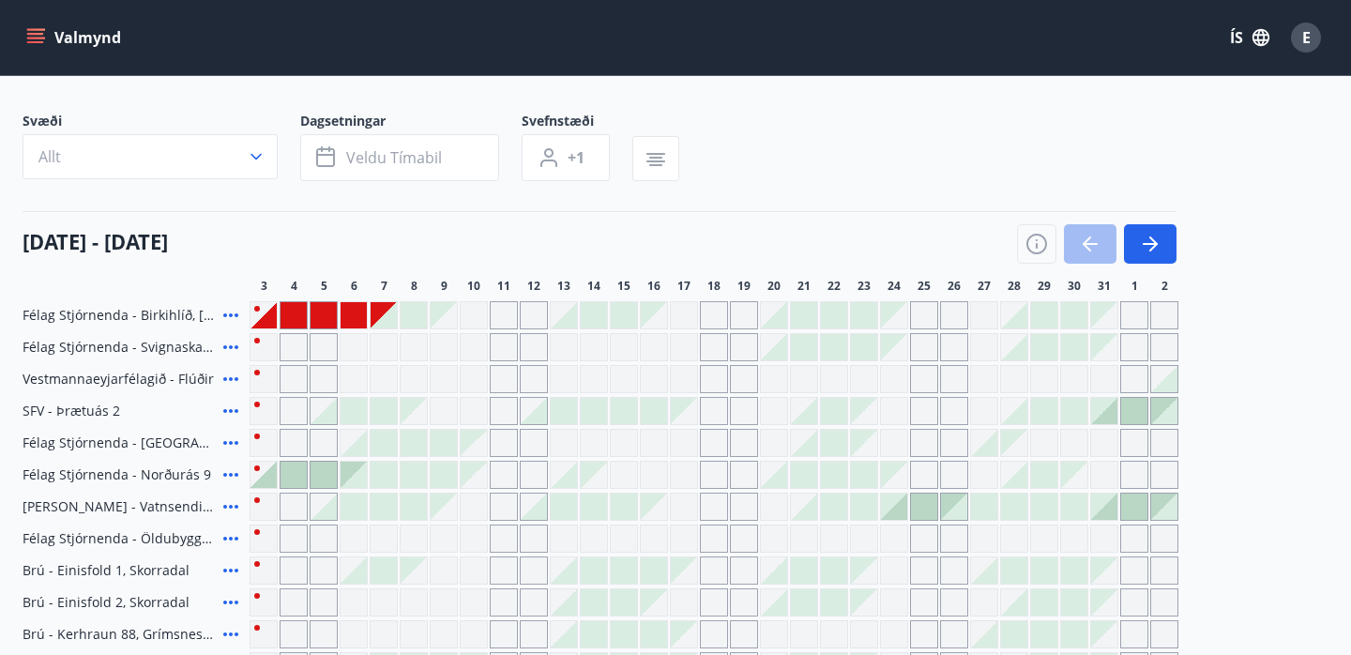
scroll to position [132, 0]
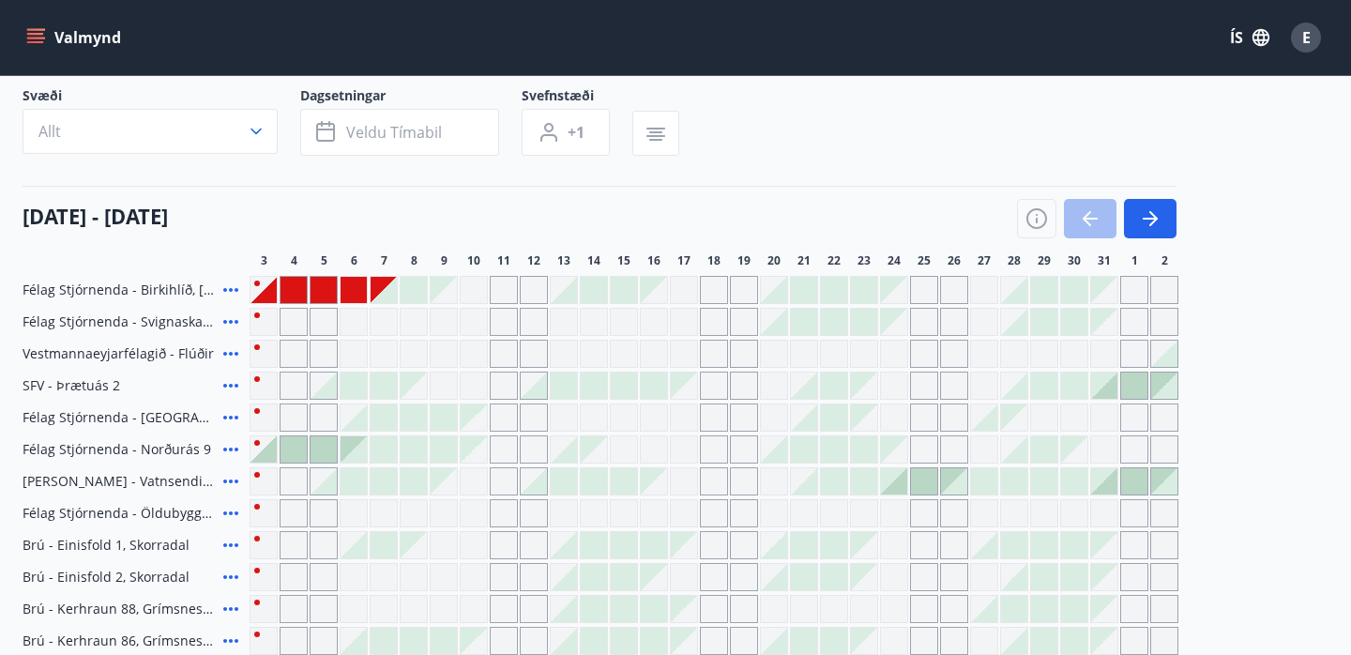
click at [264, 294] on div at bounding box center [263, 290] width 26 height 26
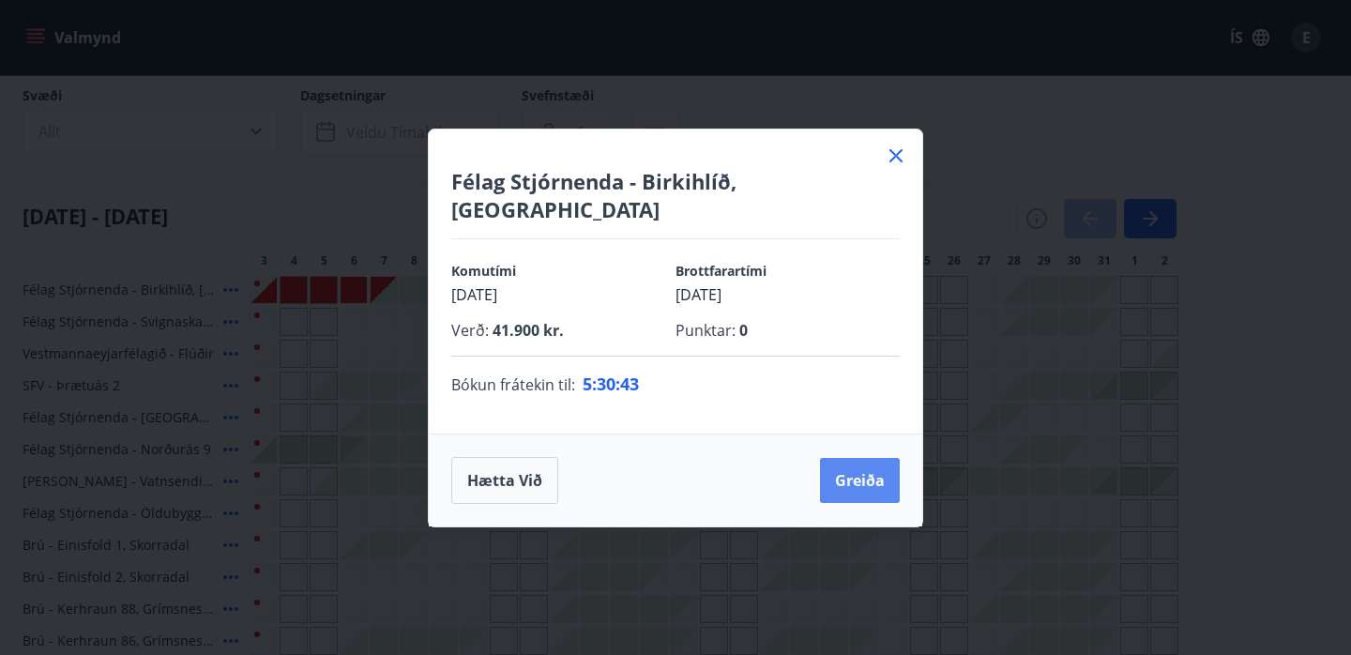
click at [856, 484] on button "Greiða" at bounding box center [860, 480] width 80 height 45
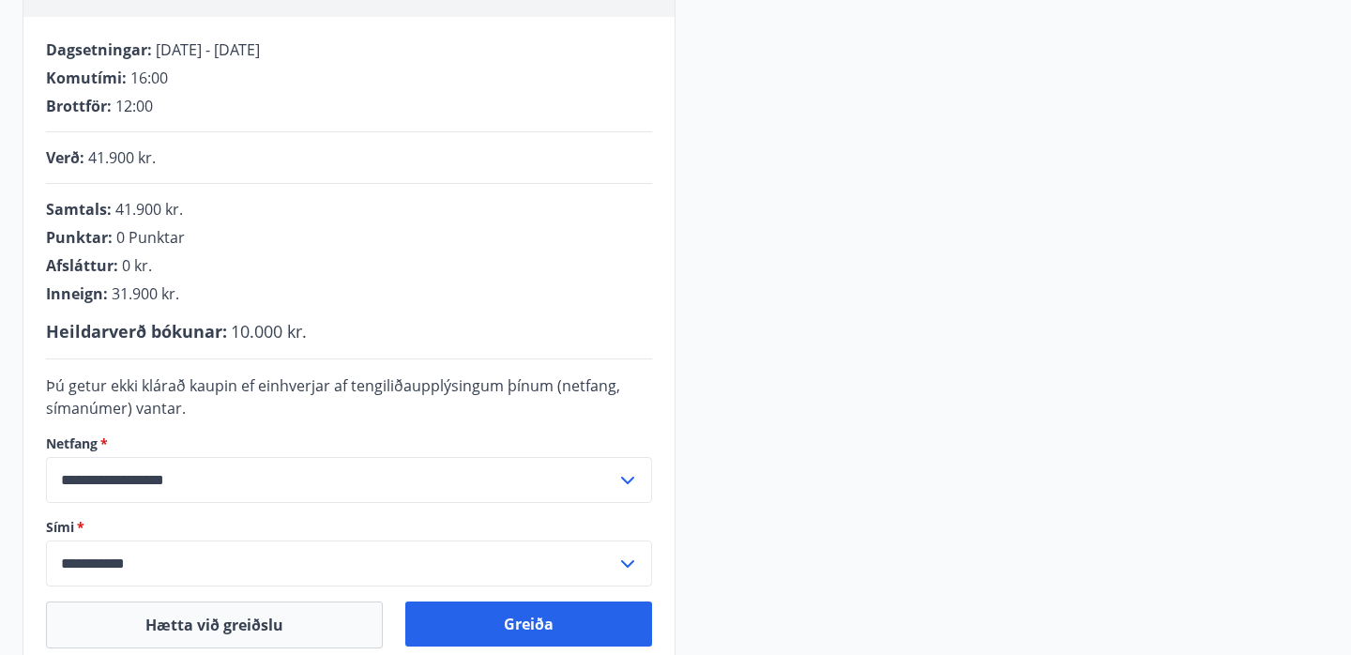
scroll to position [491, 0]
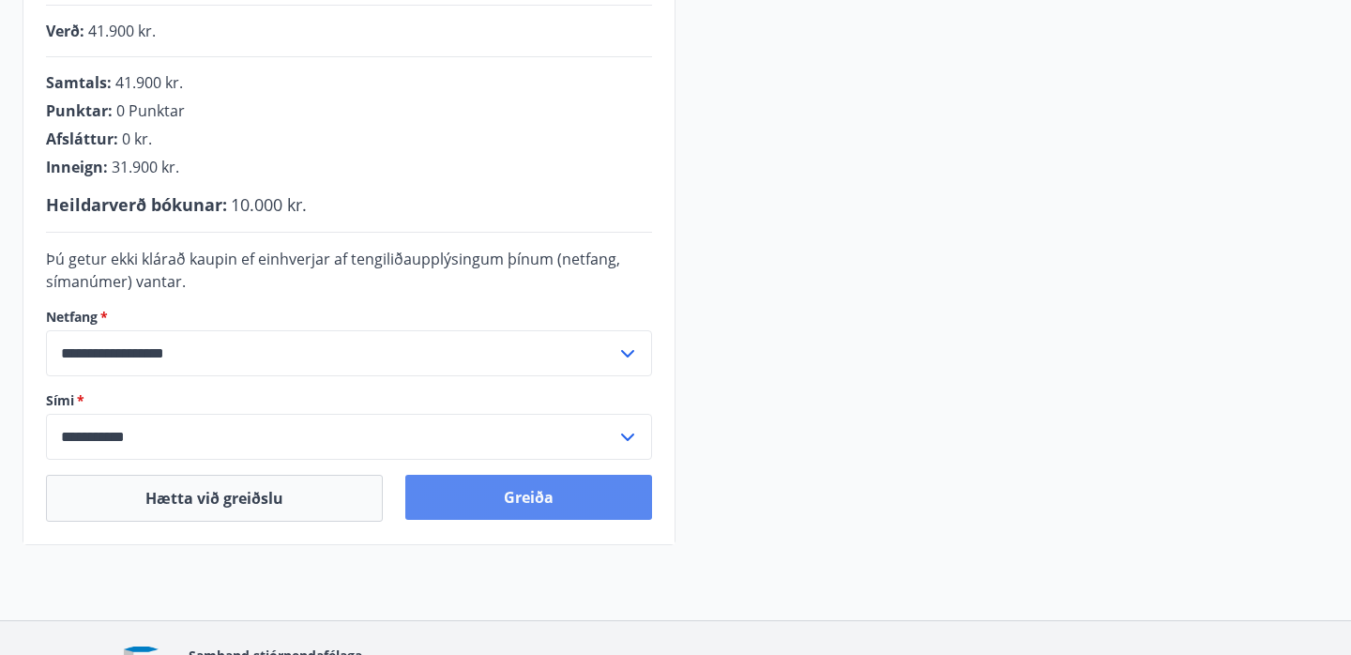
click at [520, 498] on button "Greiða" at bounding box center [528, 497] width 247 height 45
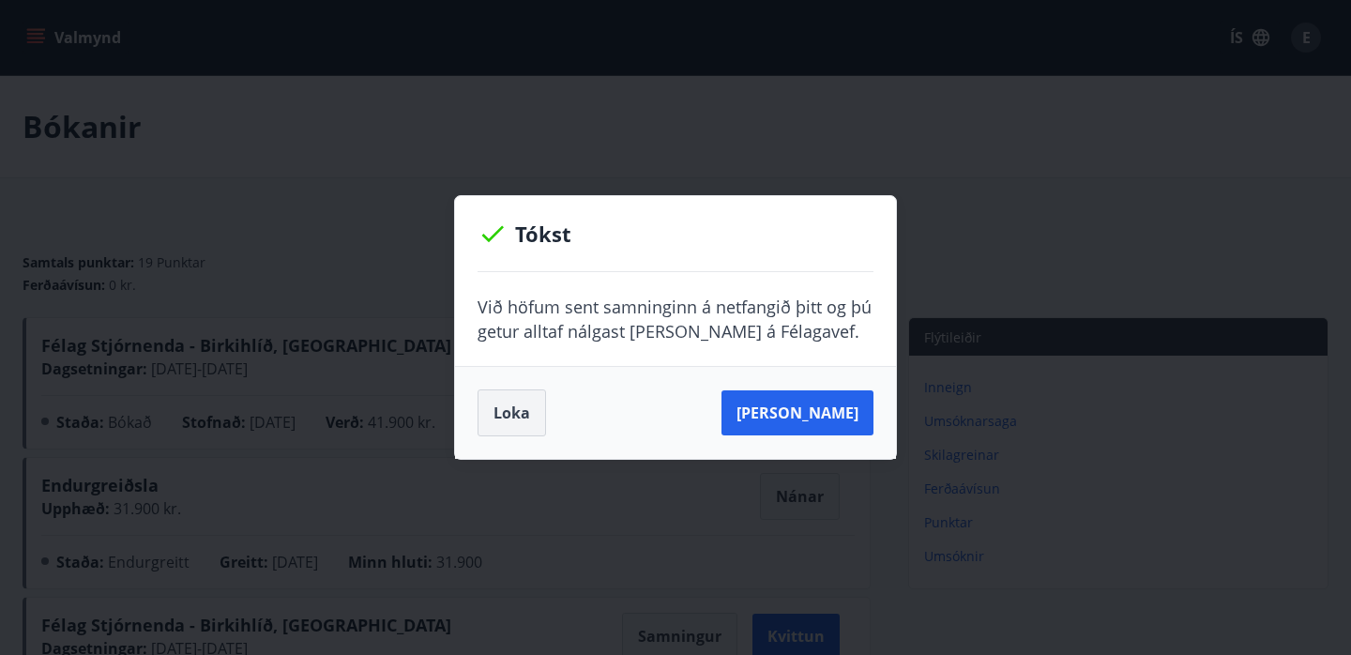
click at [531, 418] on button "Loka" at bounding box center [511, 412] width 68 height 47
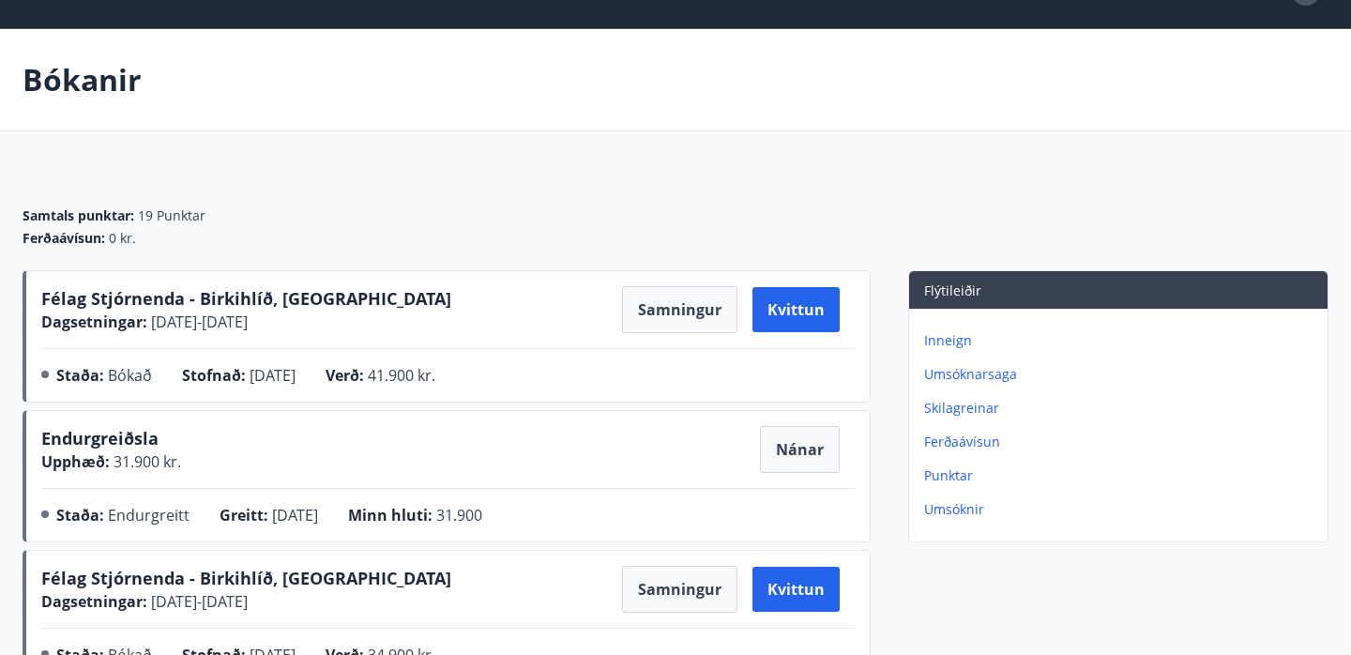
scroll to position [63, 0]
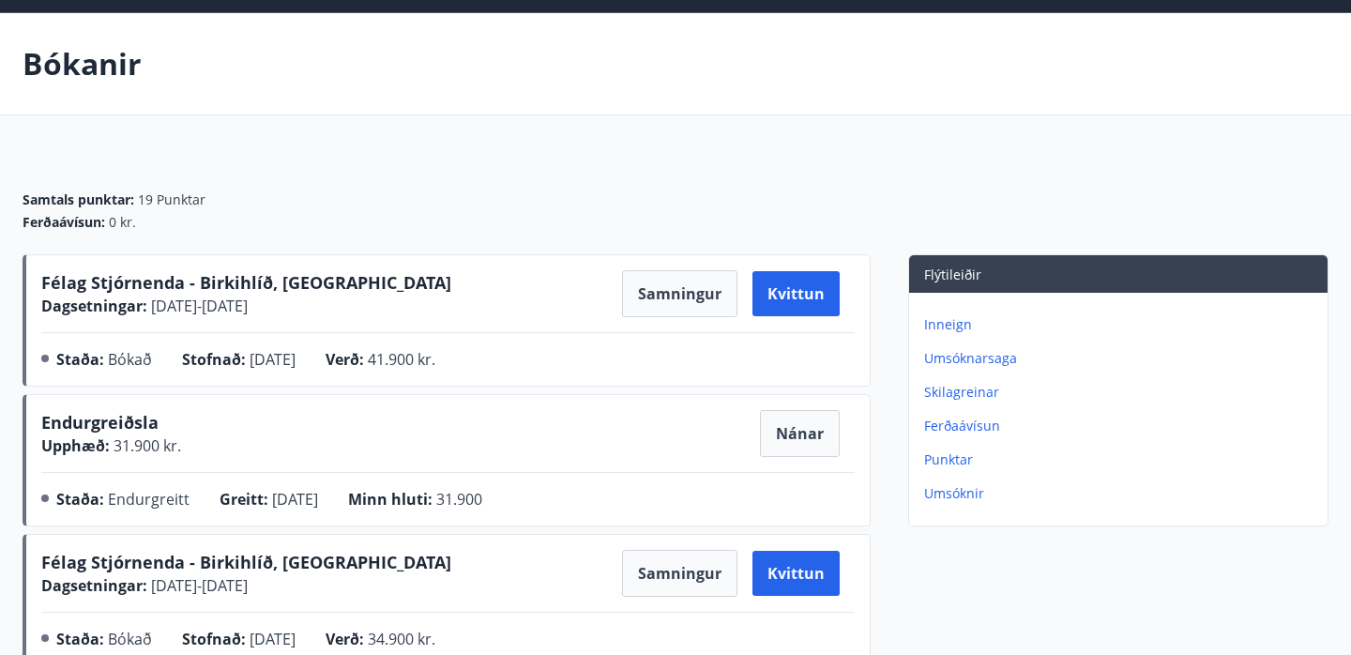
click at [318, 279] on span "Félag Stjórnenda - Birkihlíð, [GEOGRAPHIC_DATA]" at bounding box center [246, 282] width 410 height 23
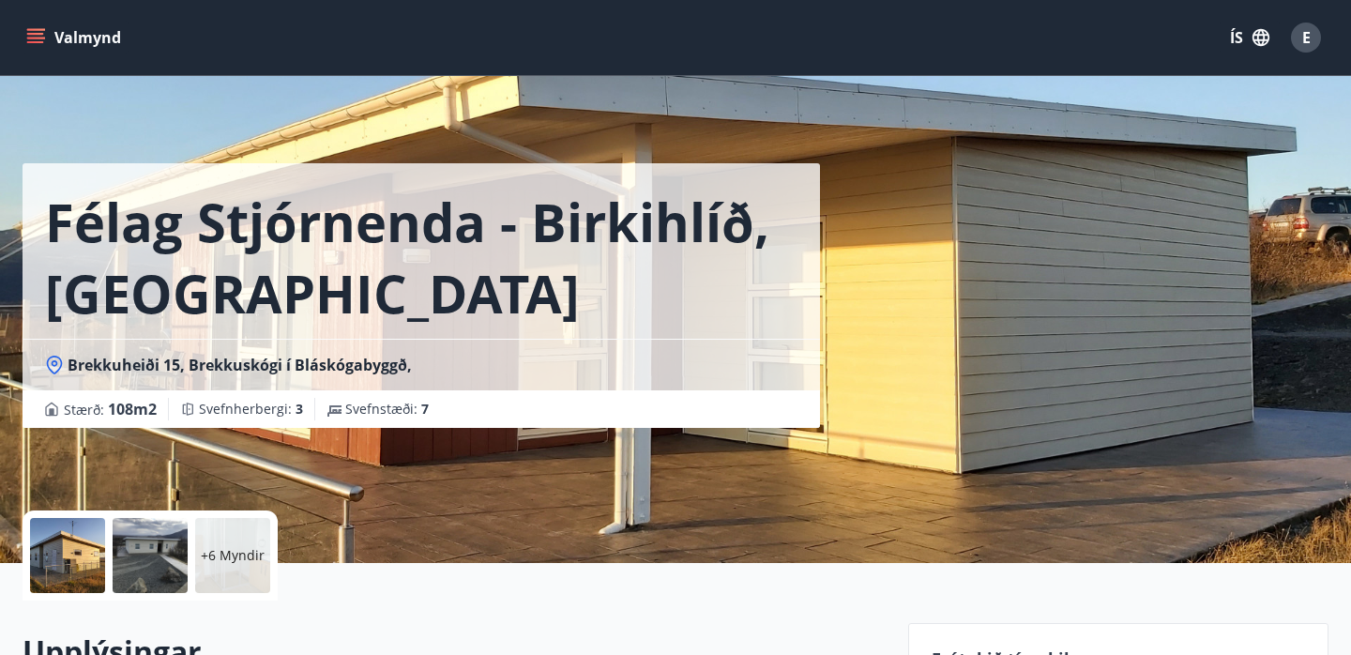
click at [56, 359] on icon at bounding box center [54, 364] width 19 height 19
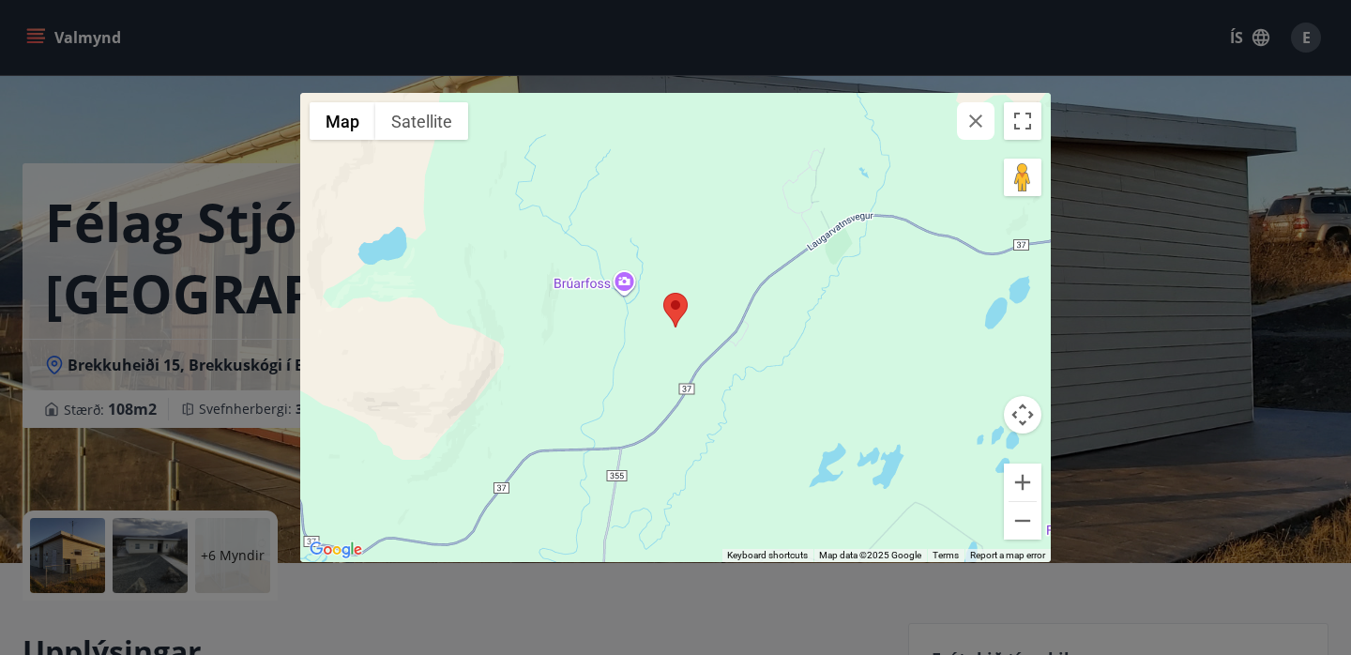
click at [58, 406] on div "← Move left → Move right ↑ Move up ↓ Move down + Zoom in - Zoom out Home Jump l…" at bounding box center [675, 327] width 1351 height 655
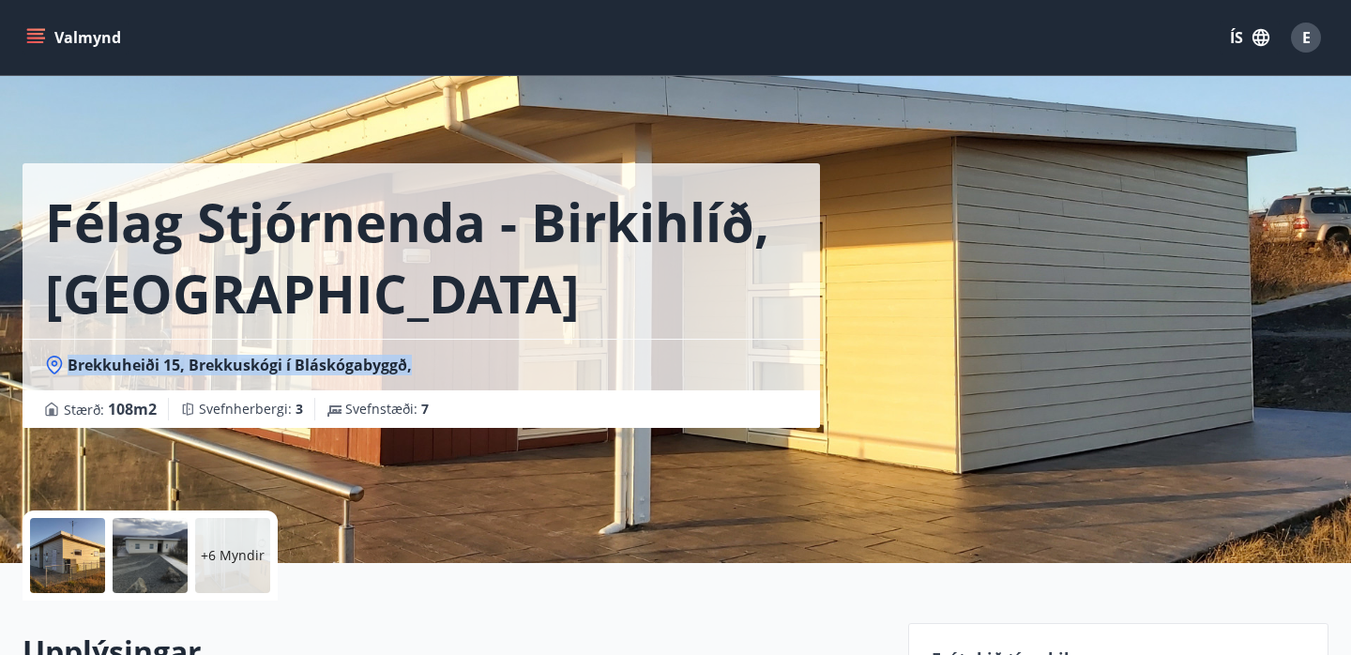
drag, startPoint x: 415, startPoint y: 364, endPoint x: 58, endPoint y: 358, distance: 356.4
click at [58, 358] on div "Brekkuheiði 15, Brekkuskógi í Bláskógabyggð," at bounding box center [421, 365] width 752 height 21
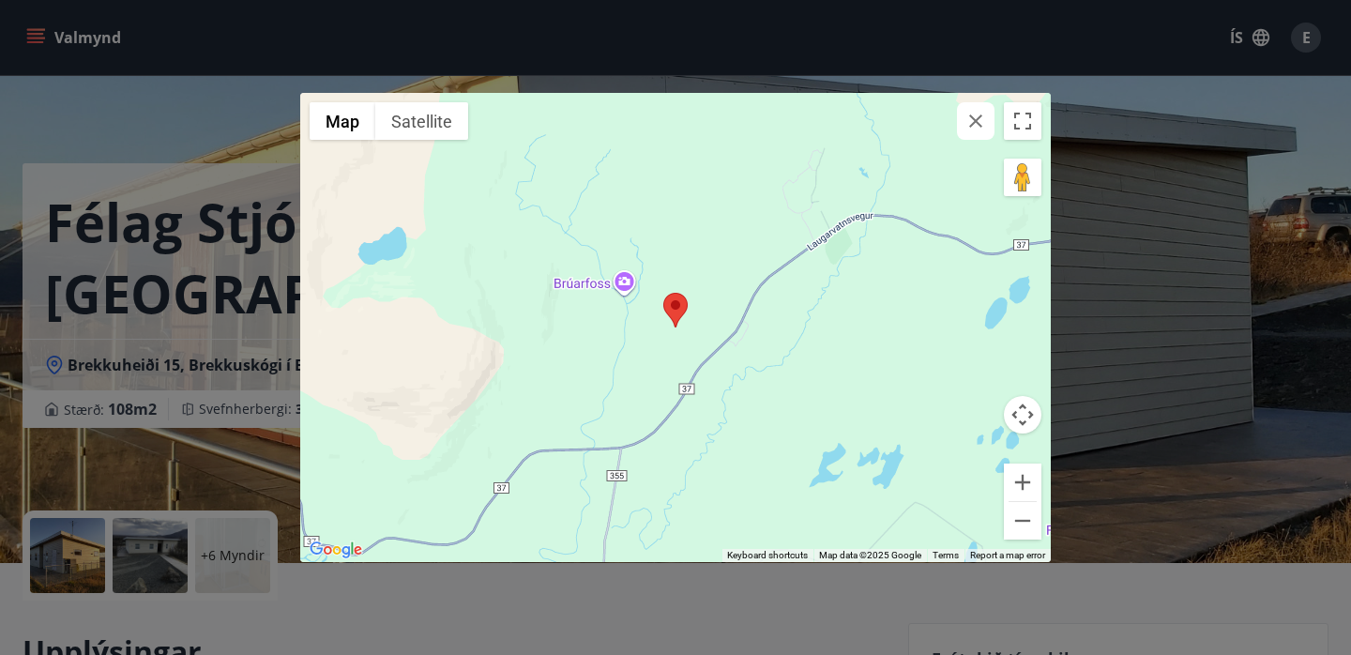
click at [269, 613] on div "← Move left → Move right ↑ Move up ↓ Move down + Zoom in - Zoom out Home Jump l…" at bounding box center [675, 327] width 1351 height 655
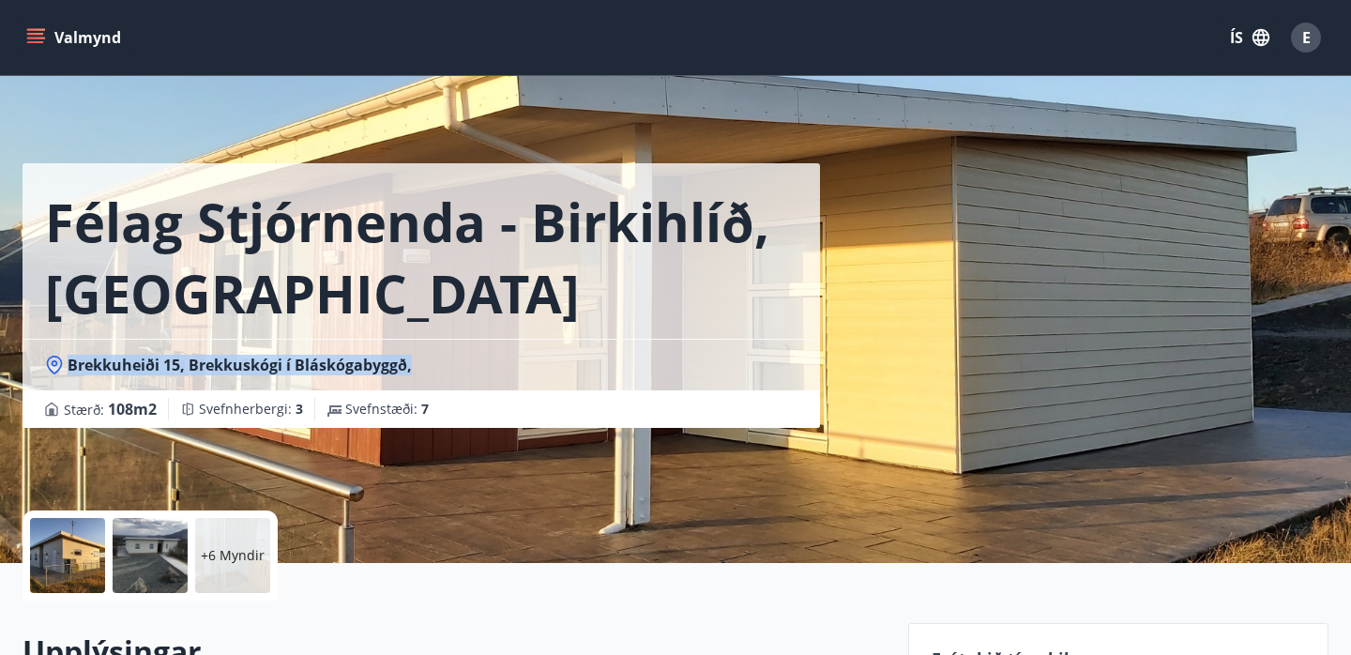
drag, startPoint x: 428, startPoint y: 359, endPoint x: 104, endPoint y: 351, distance: 323.7
click at [104, 351] on div "Brekkuheiði 15, Brekkuskógi í Bláskógabyggð," at bounding box center [421, 365] width 797 height 52
copy span "Brekkuheiði 15, Brekkuskógi í Bláskógabyggð,"
click at [1095, 210] on div "Félag Stjórnenda - [GEOGRAPHIC_DATA], [GEOGRAPHIC_DATA] Brekkuheiði 15, Brekkus…" at bounding box center [676, 281] width 1306 height 563
